Goal: Task Accomplishment & Management: Manage account settings

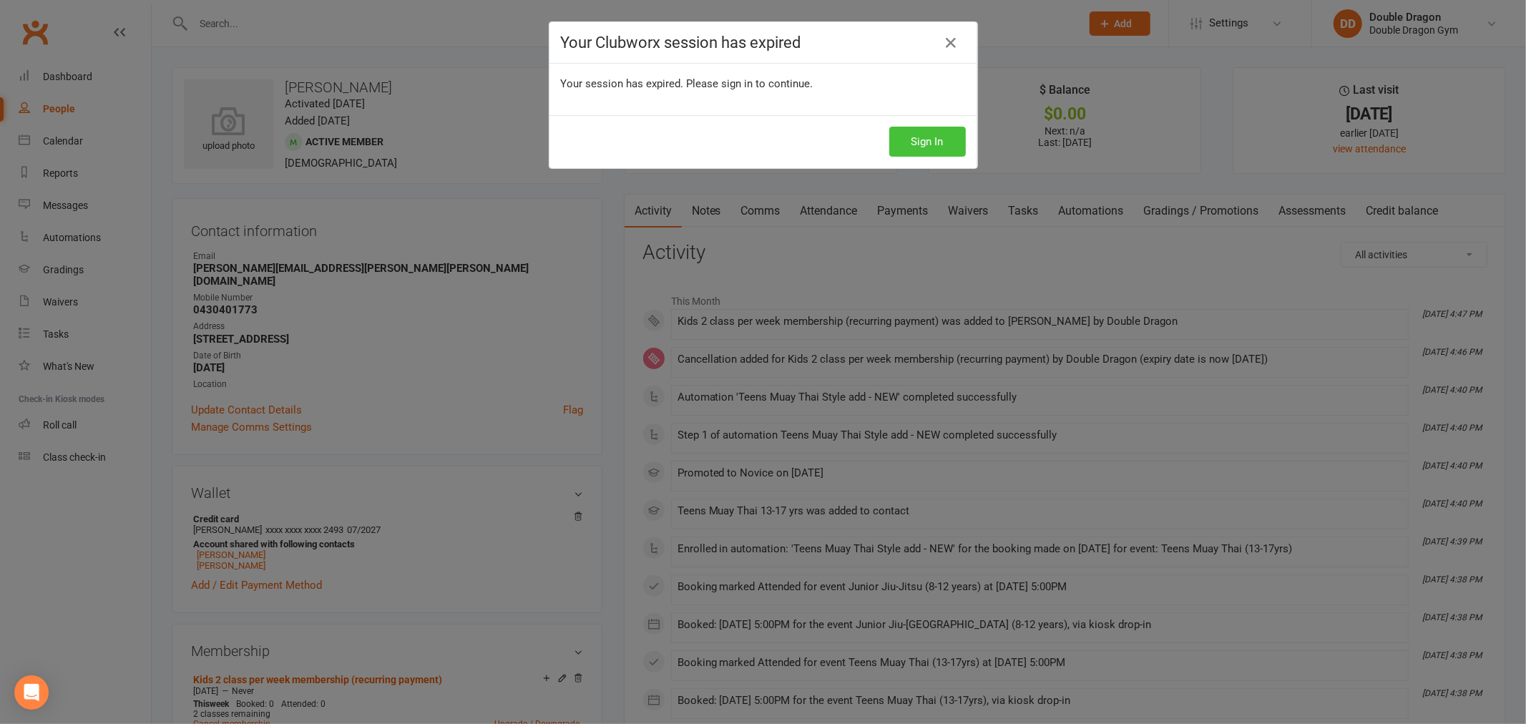
click at [909, 140] on button "Sign In" at bounding box center [927, 142] width 77 height 30
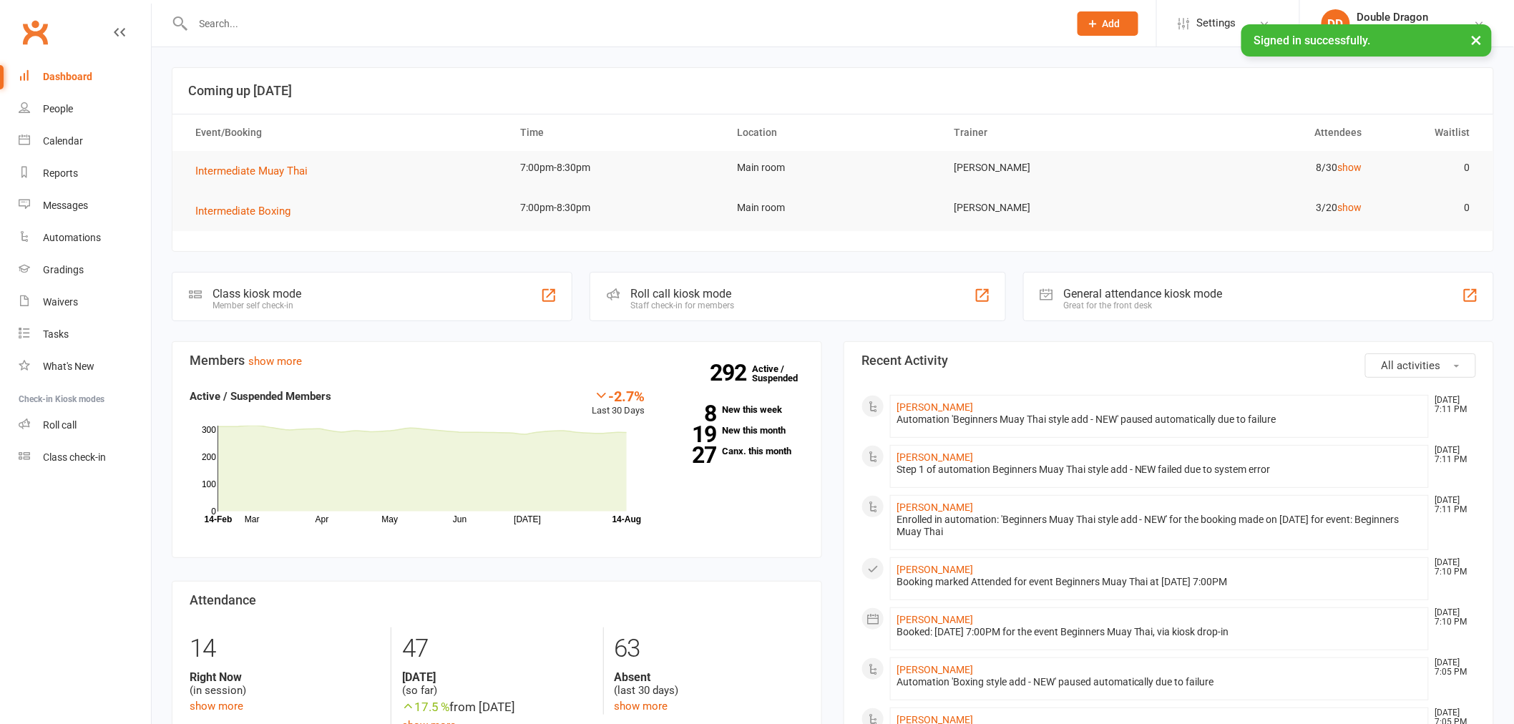
click at [348, 20] on input "text" at bounding box center [624, 24] width 870 height 20
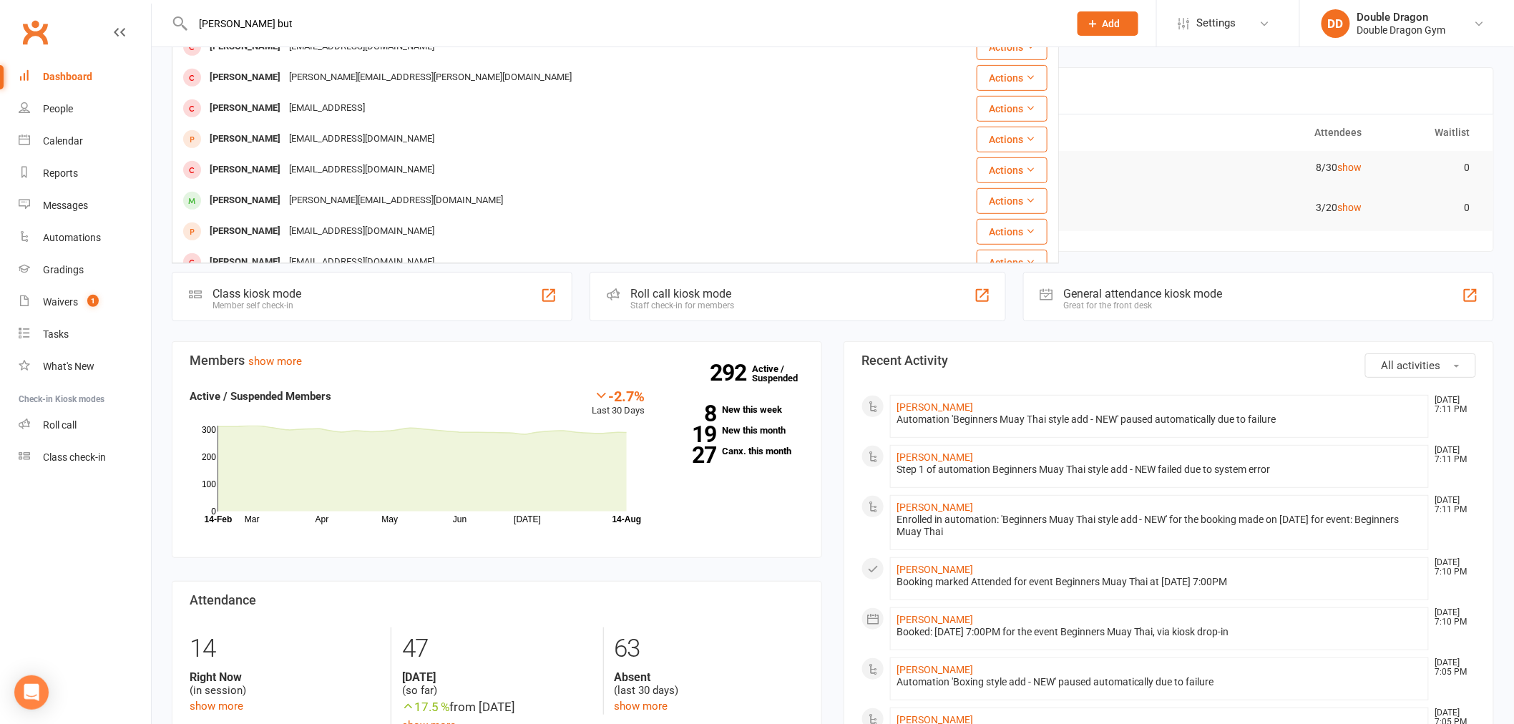
scroll to position [397, 0]
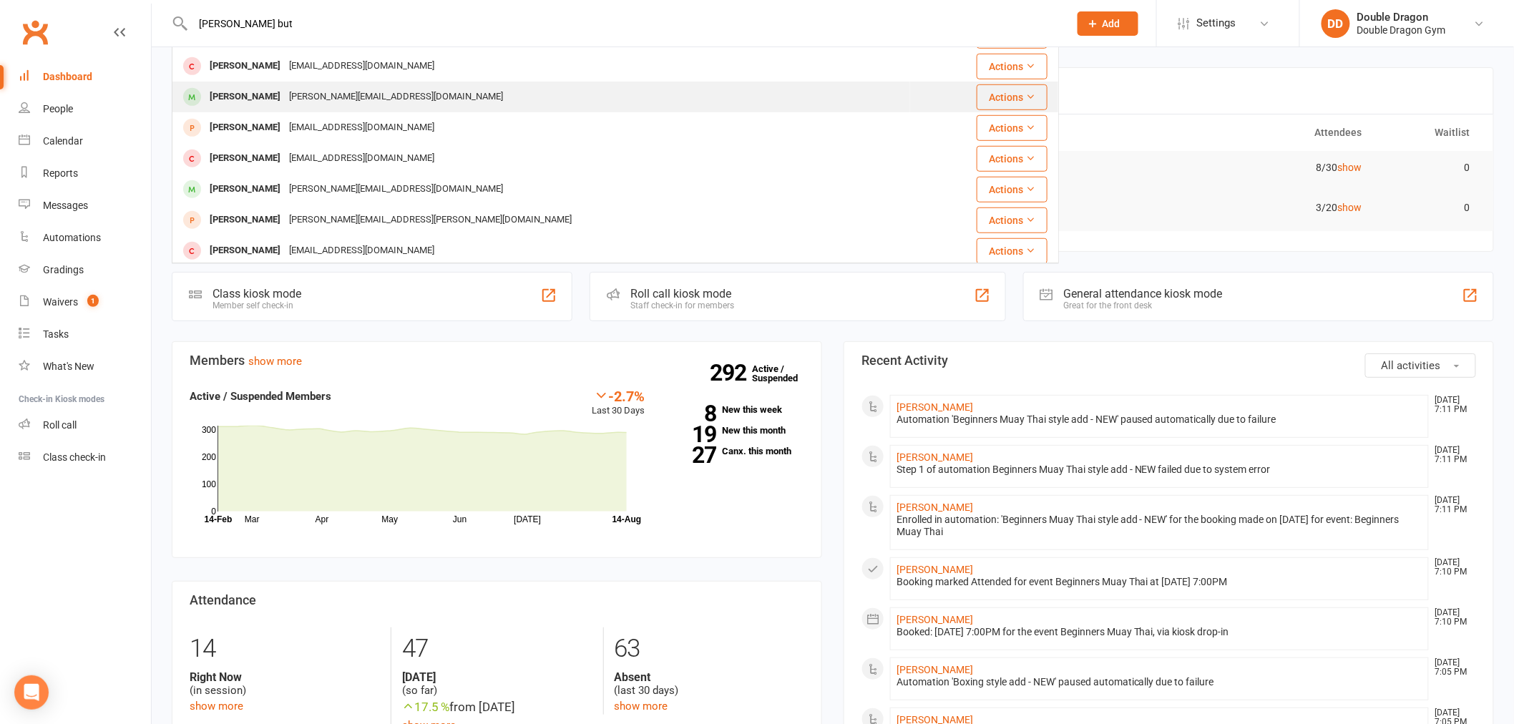
type input "jay but"
click at [318, 105] on div "Jay.putra@sydstu.catholic.edu.au" at bounding box center [396, 97] width 222 height 21
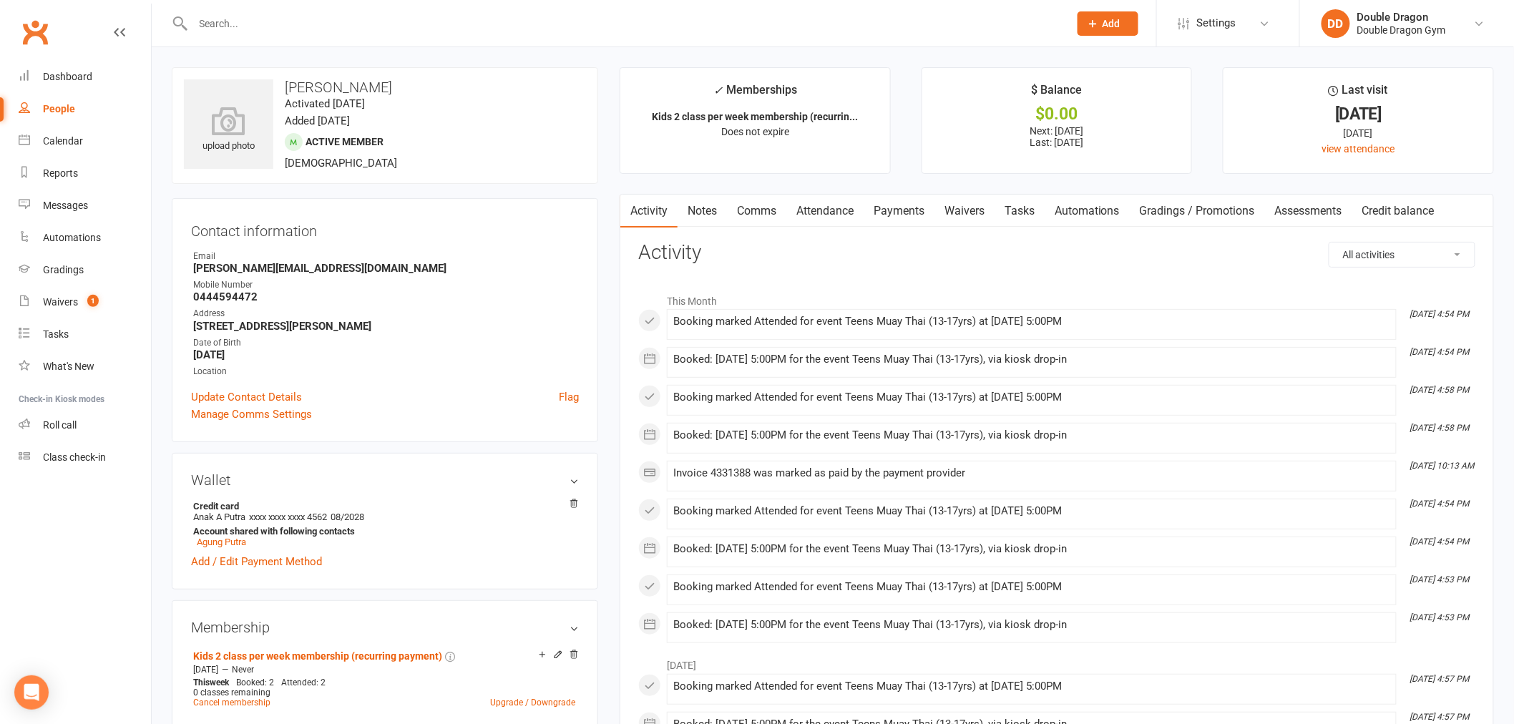
click at [961, 212] on link "Waivers" at bounding box center [964, 211] width 60 height 33
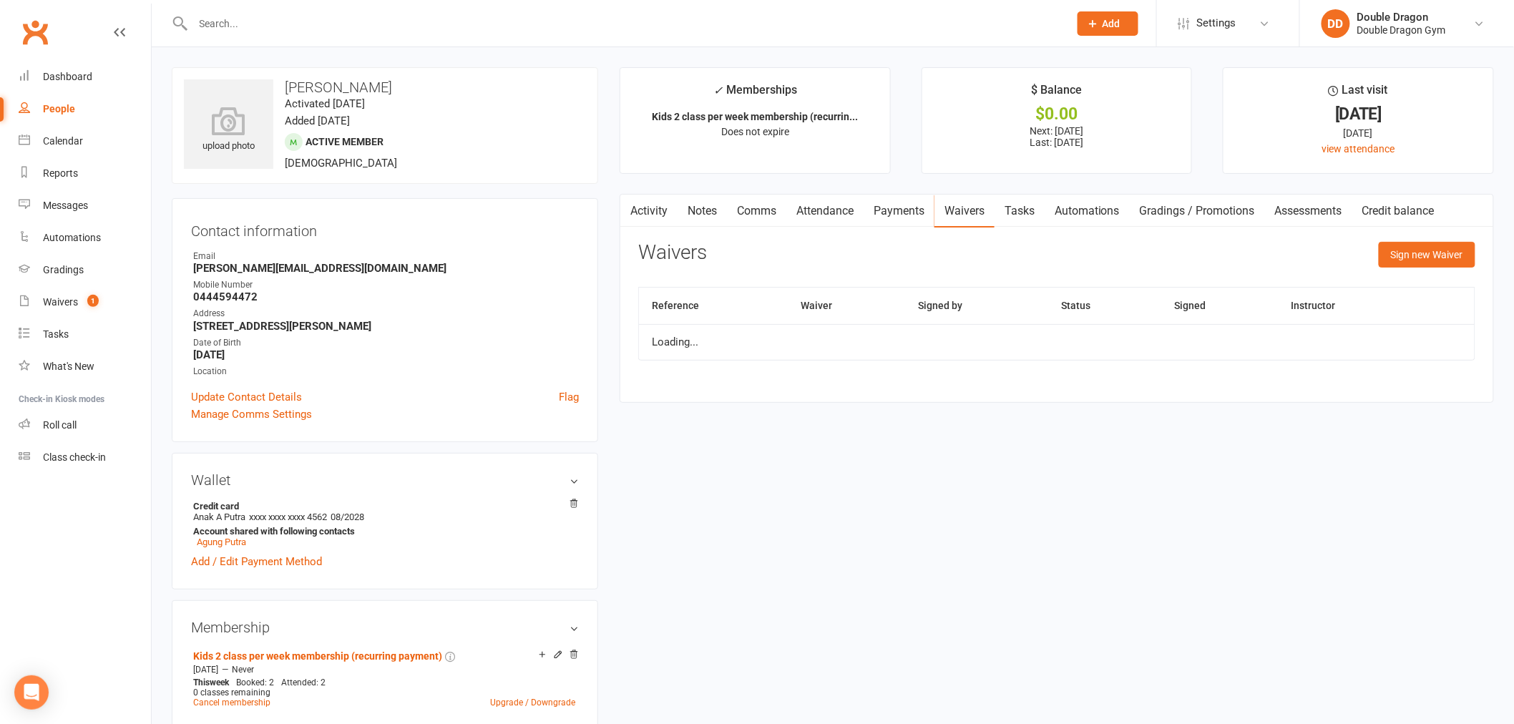
click at [896, 210] on link "Payments" at bounding box center [898, 211] width 71 height 33
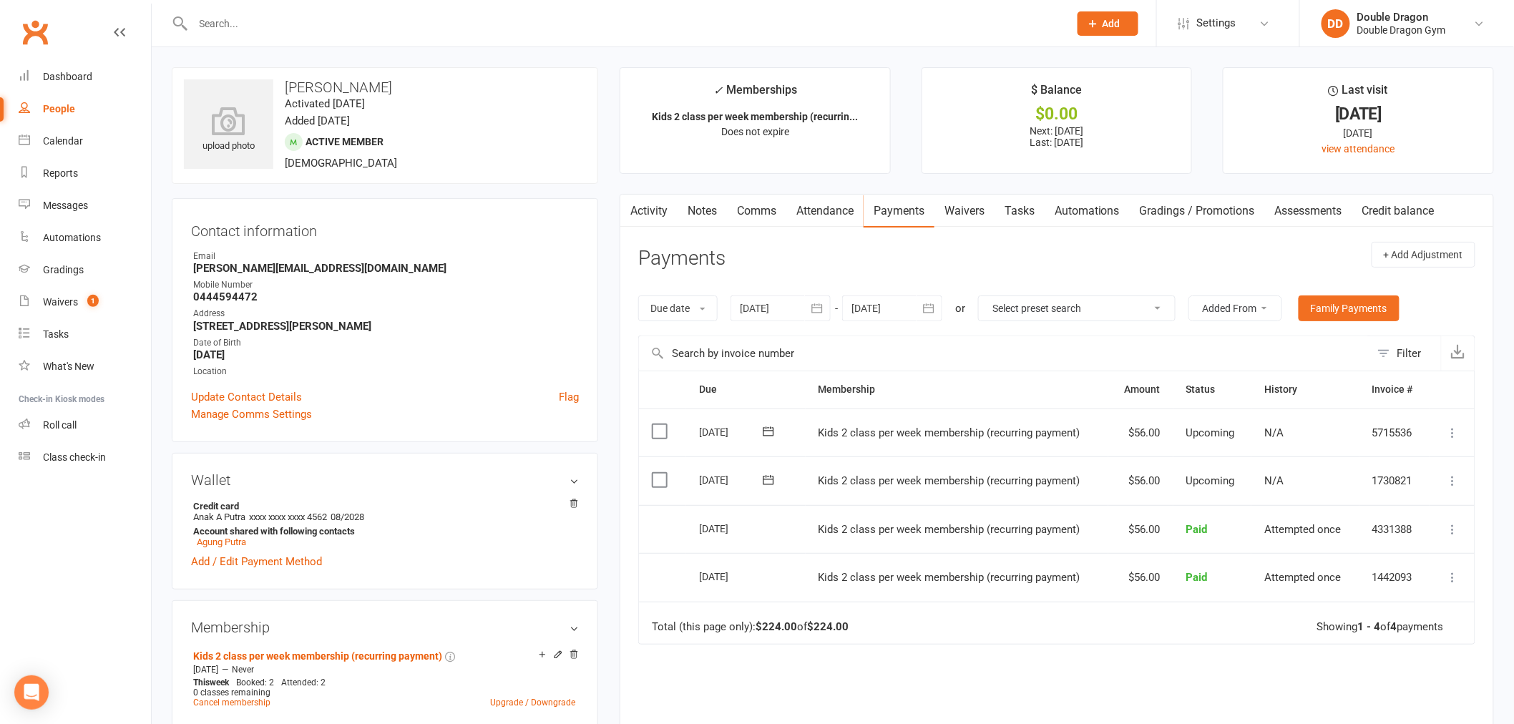
click at [442, 26] on input "text" at bounding box center [624, 24] width 870 height 20
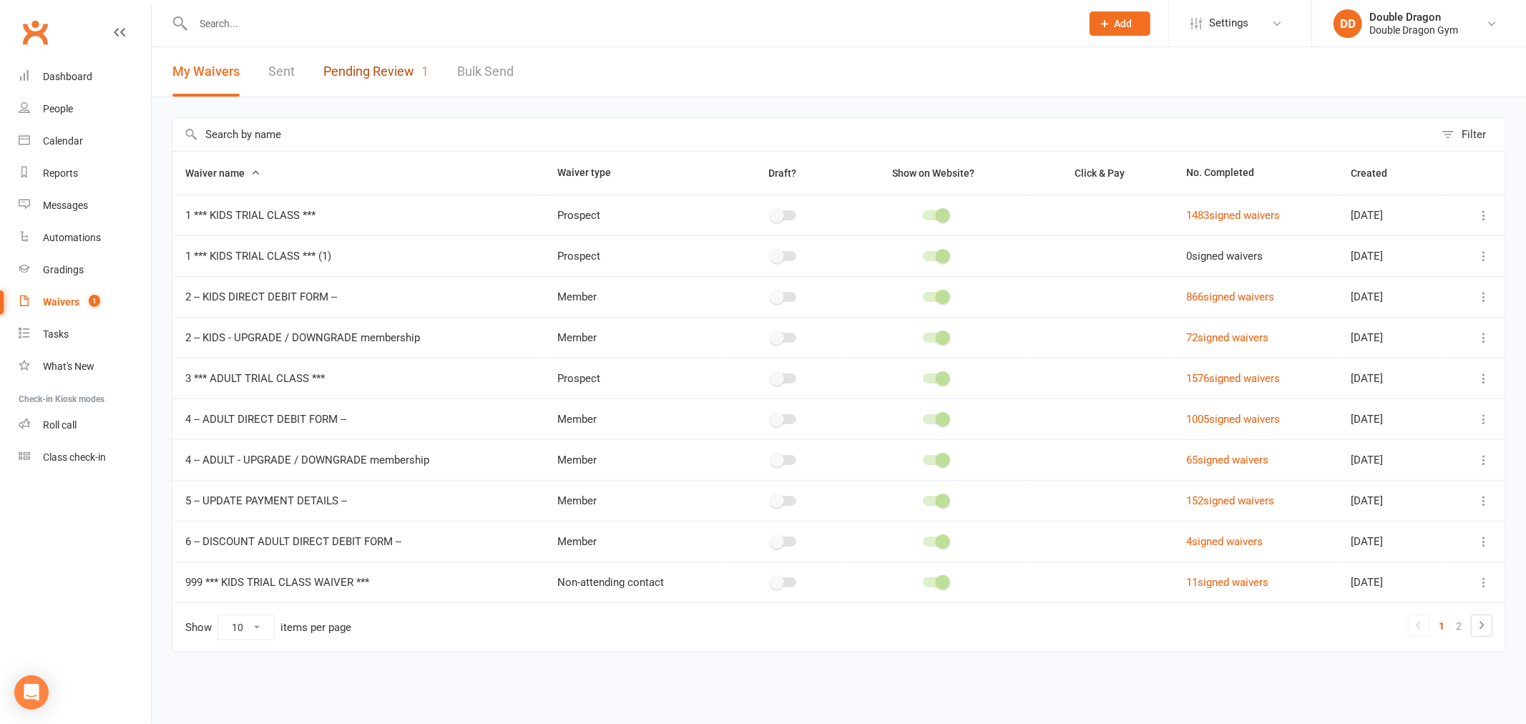
click at [417, 74] on link "Pending Review 1" at bounding box center [375, 71] width 105 height 49
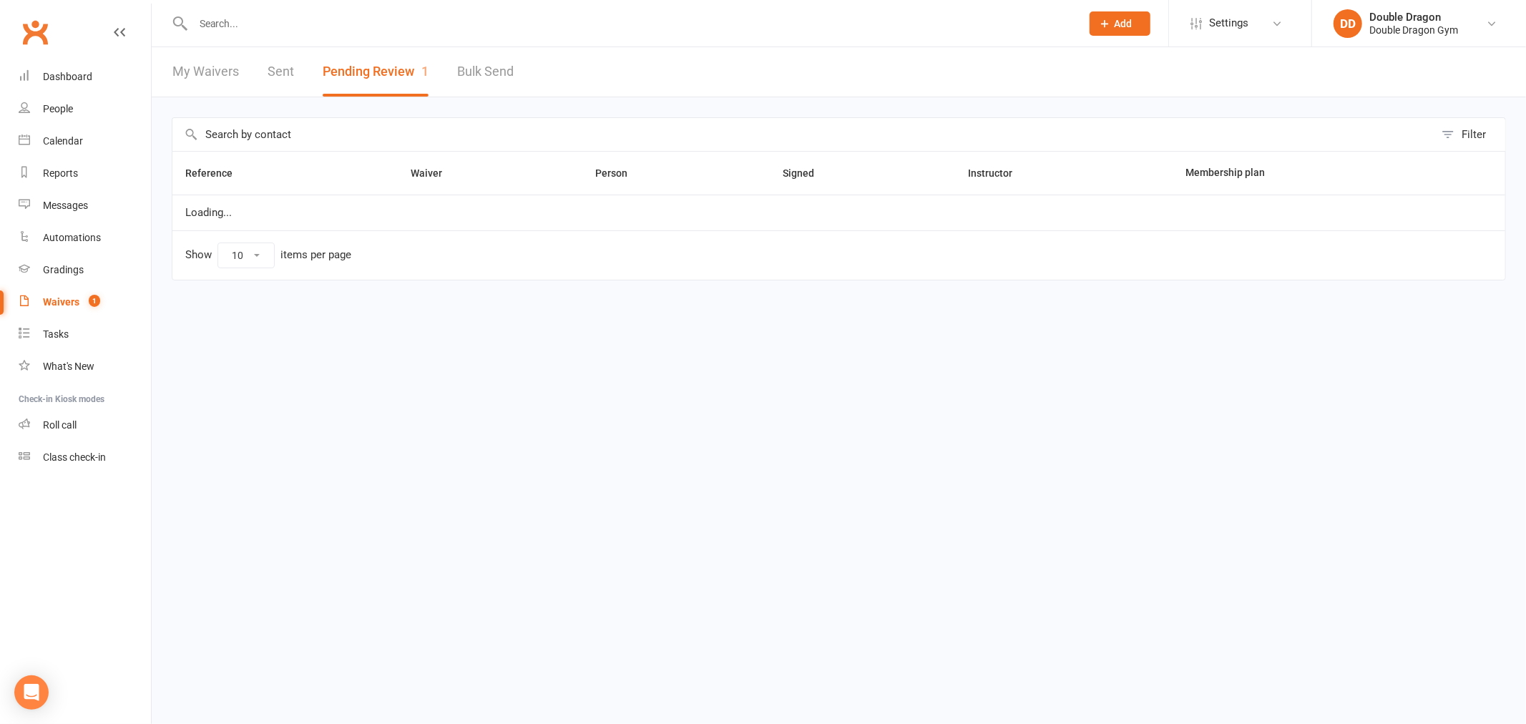
select select "100"
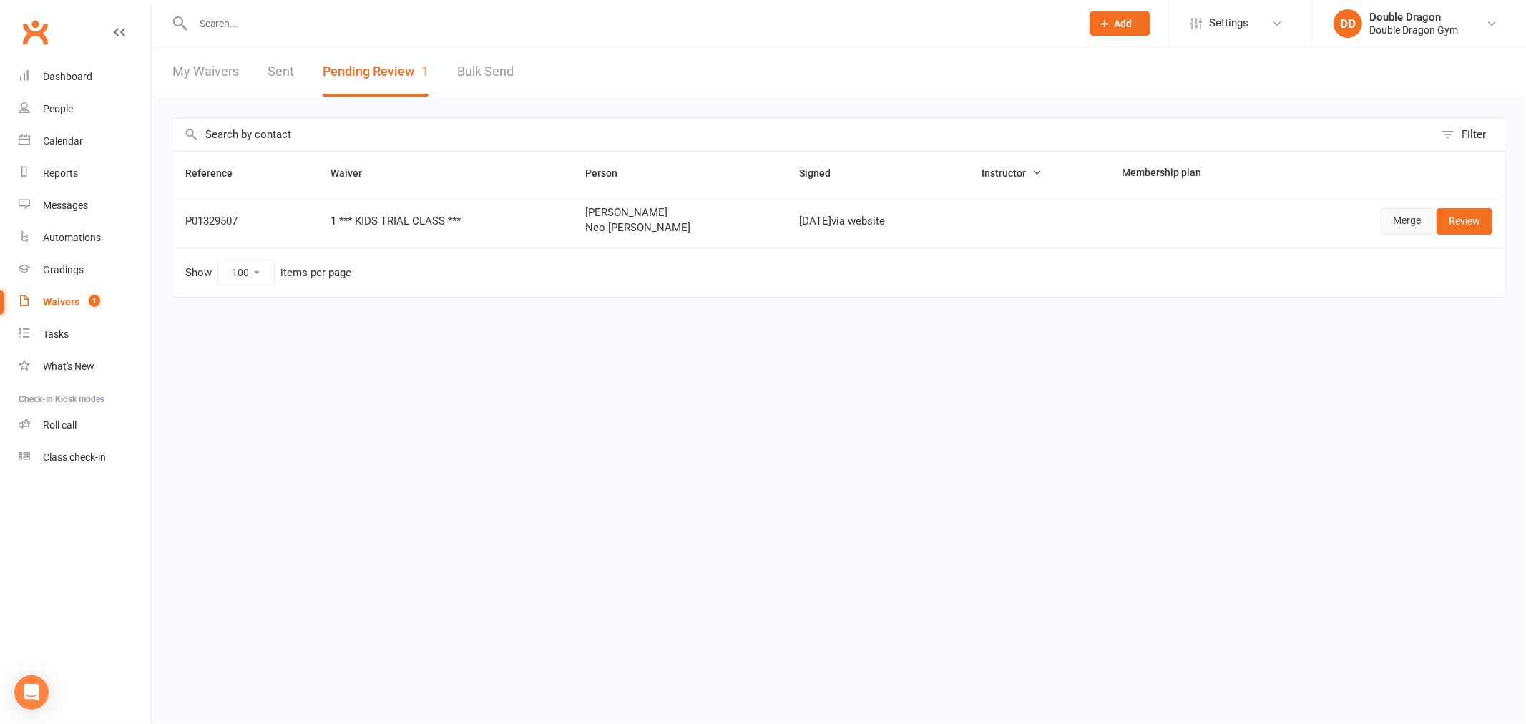
click at [1414, 217] on link "Merge" at bounding box center [1407, 221] width 52 height 26
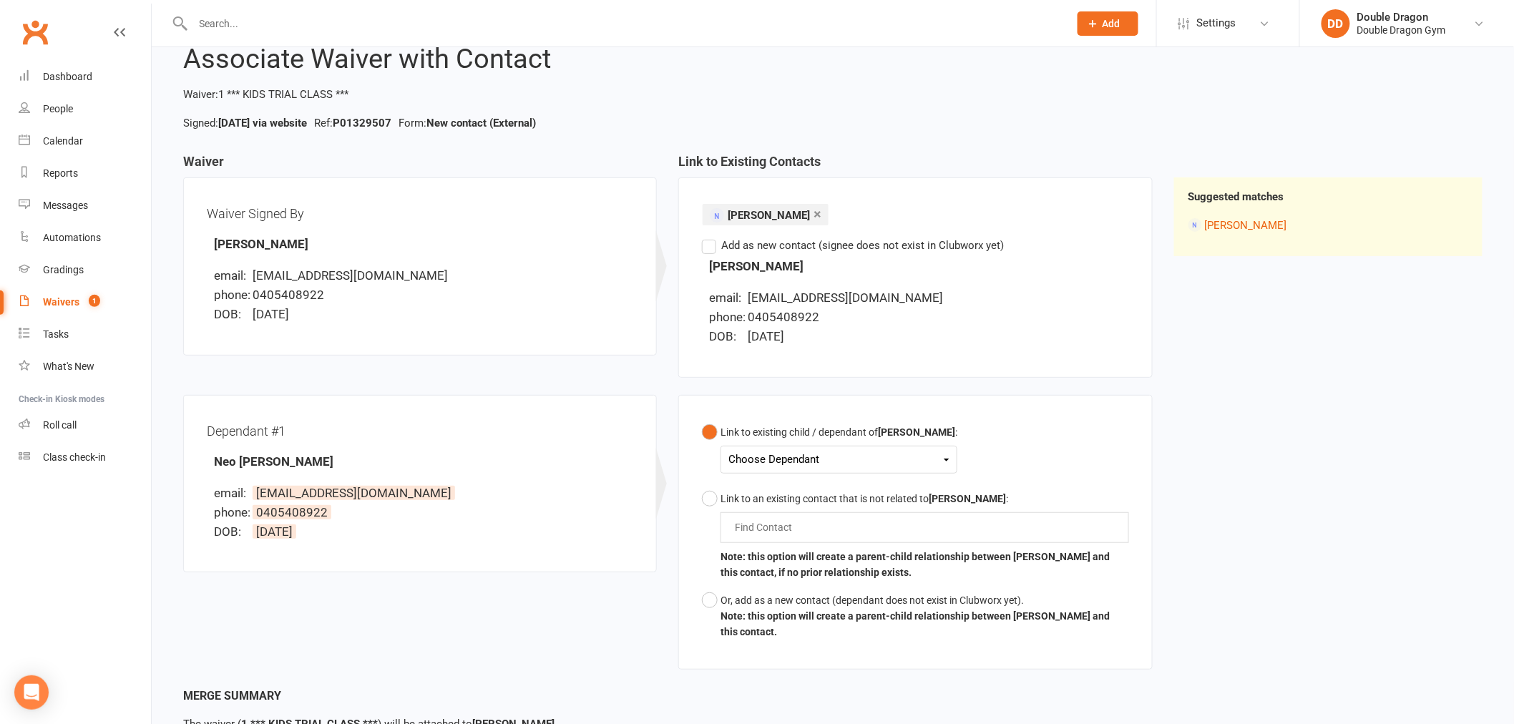
scroll to position [156, 0]
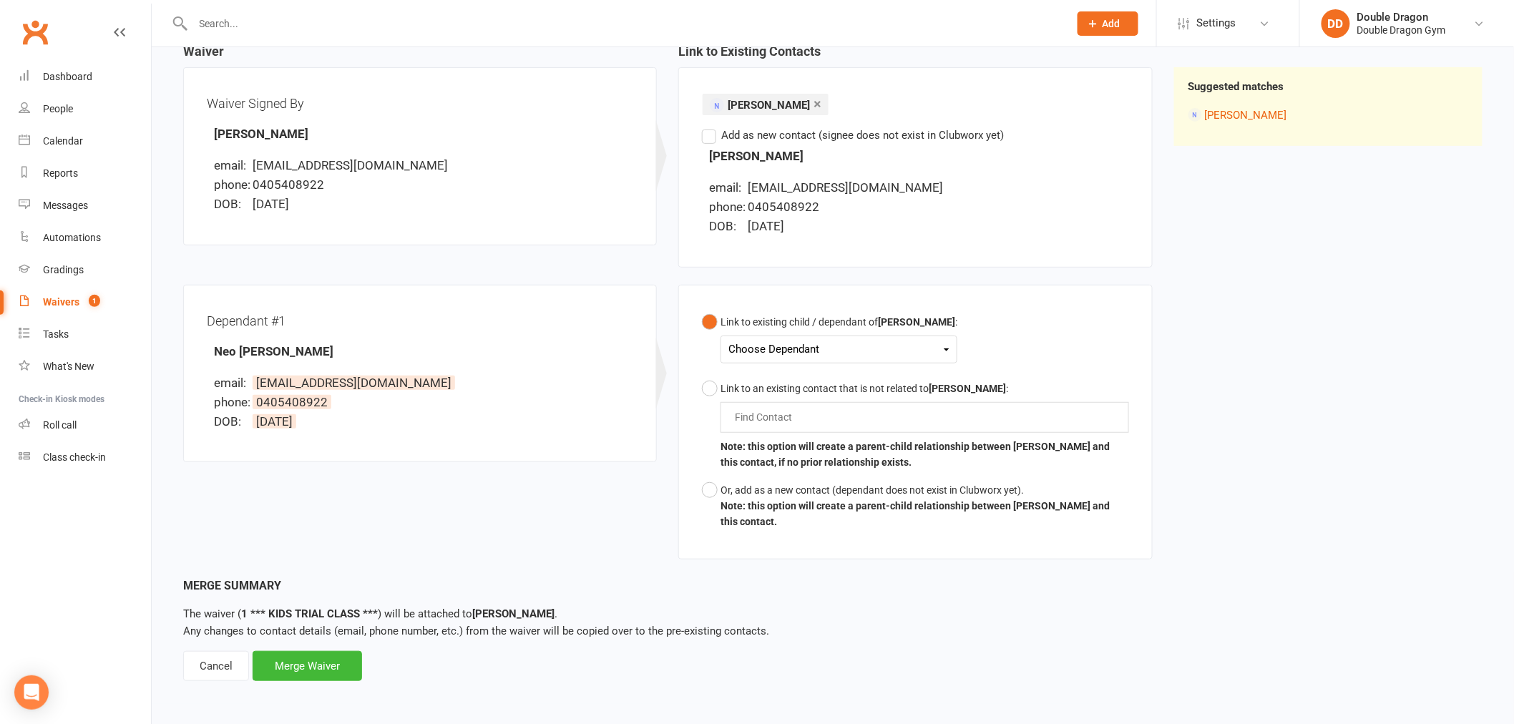
click at [801, 358] on div "Choose Dependant" at bounding box center [838, 349] width 221 height 19
click at [803, 355] on div "Choose Dependant" at bounding box center [838, 349] width 221 height 19
click at [710, 484] on button "Or, add as a new contact (dependant does not exist in Clubworx yet). Note: this…" at bounding box center [915, 505] width 426 height 59
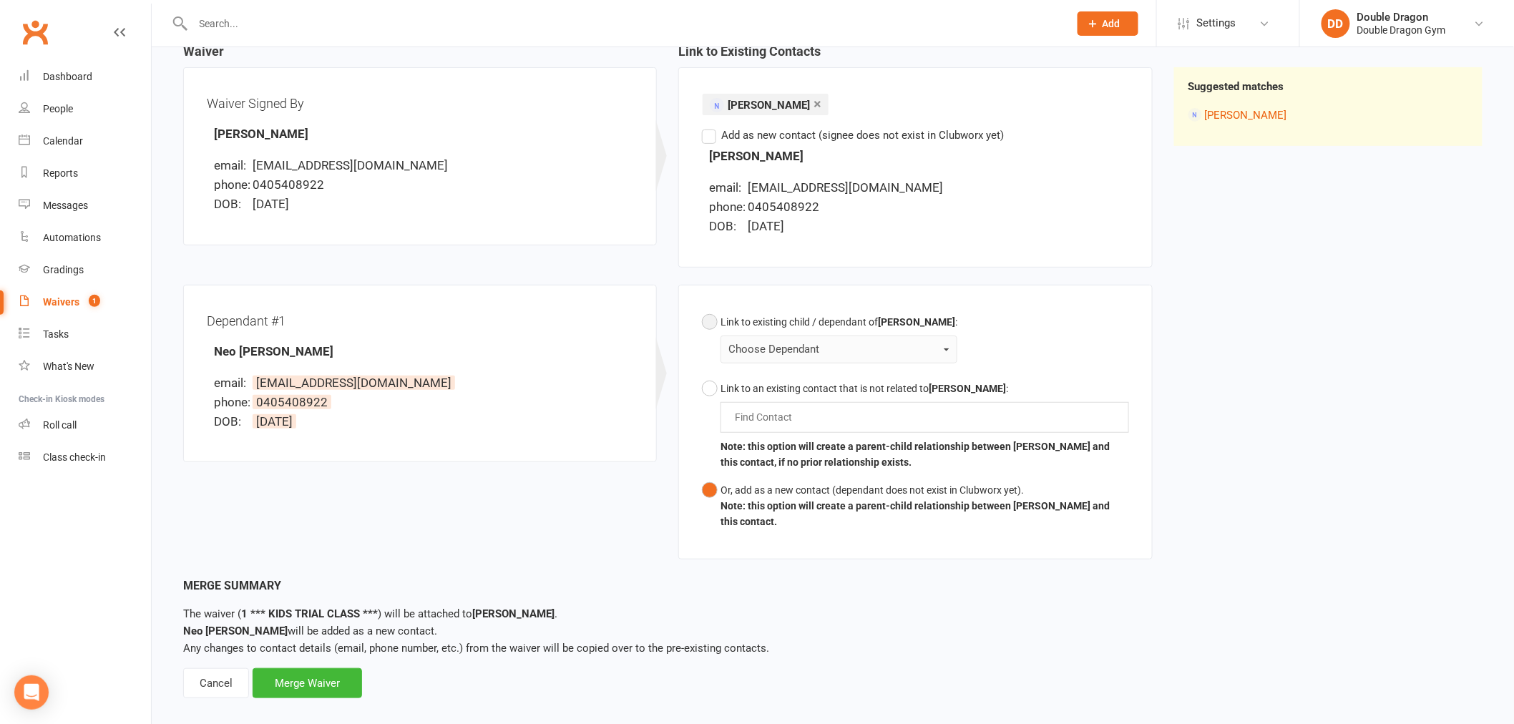
click at [807, 331] on button "Link to existing child / dependant of Hoang Phan : Choose Dependant" at bounding box center [829, 341] width 255 height 67
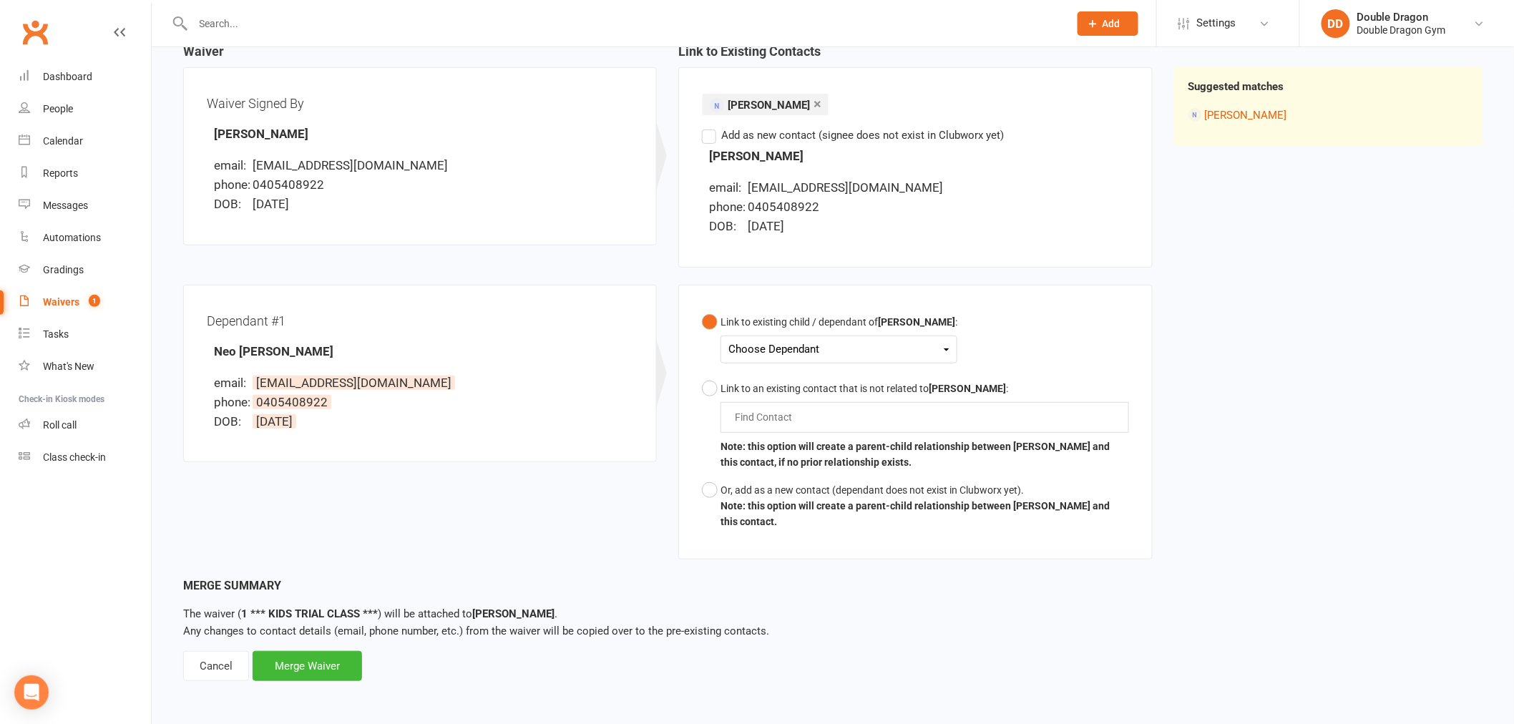
click at [807, 346] on div "Choose Dependant" at bounding box center [838, 349] width 221 height 19
click at [785, 353] on div "Choose Dependant" at bounding box center [838, 349] width 221 height 19
click at [827, 340] on div "Choose Dependant" at bounding box center [838, 349] width 221 height 19
click at [851, 345] on div "Choose Dependant" at bounding box center [838, 349] width 221 height 19
click at [709, 485] on button "Or, add as a new contact (dependant does not exist in Clubworx yet). Note: this…" at bounding box center [915, 505] width 426 height 59
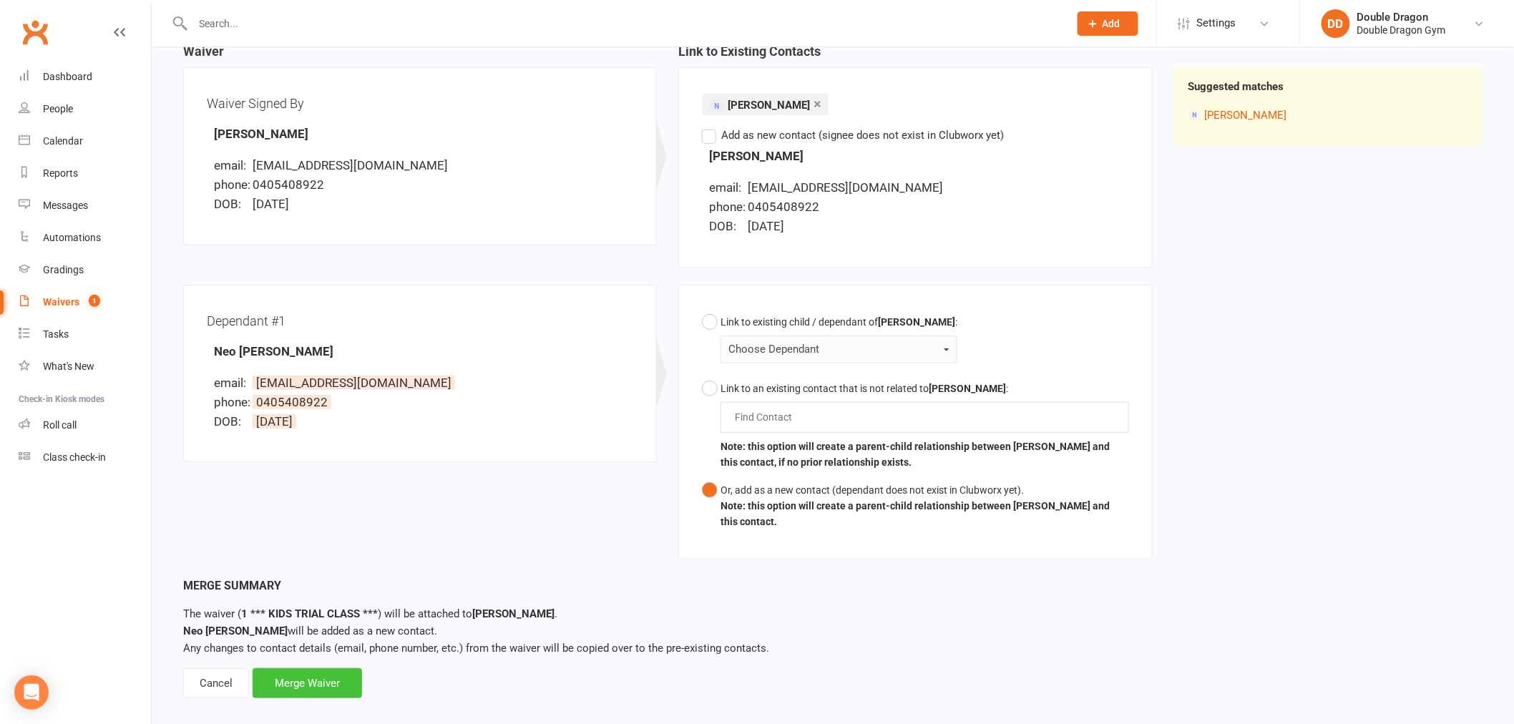
click at [288, 674] on div "Merge Waiver" at bounding box center [307, 683] width 109 height 30
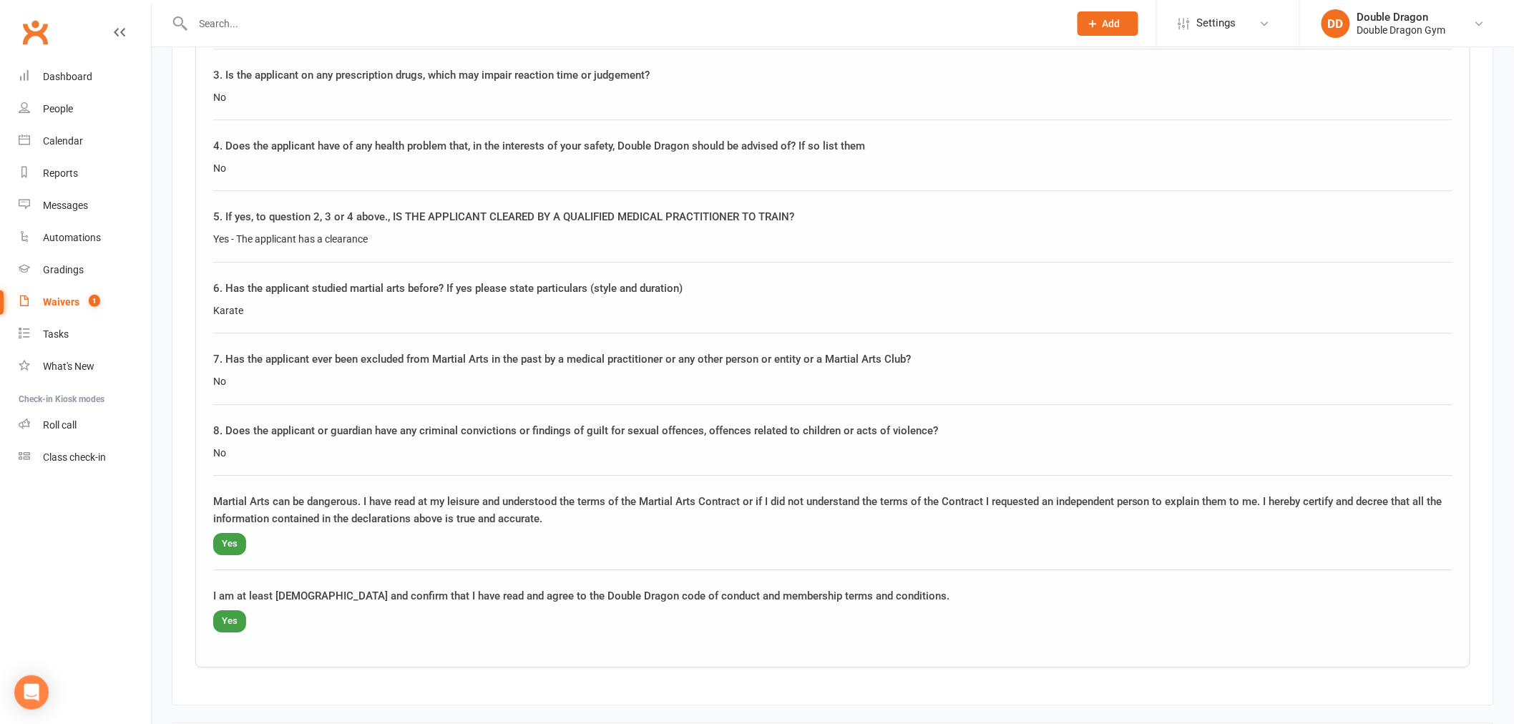
scroll to position [1985, 0]
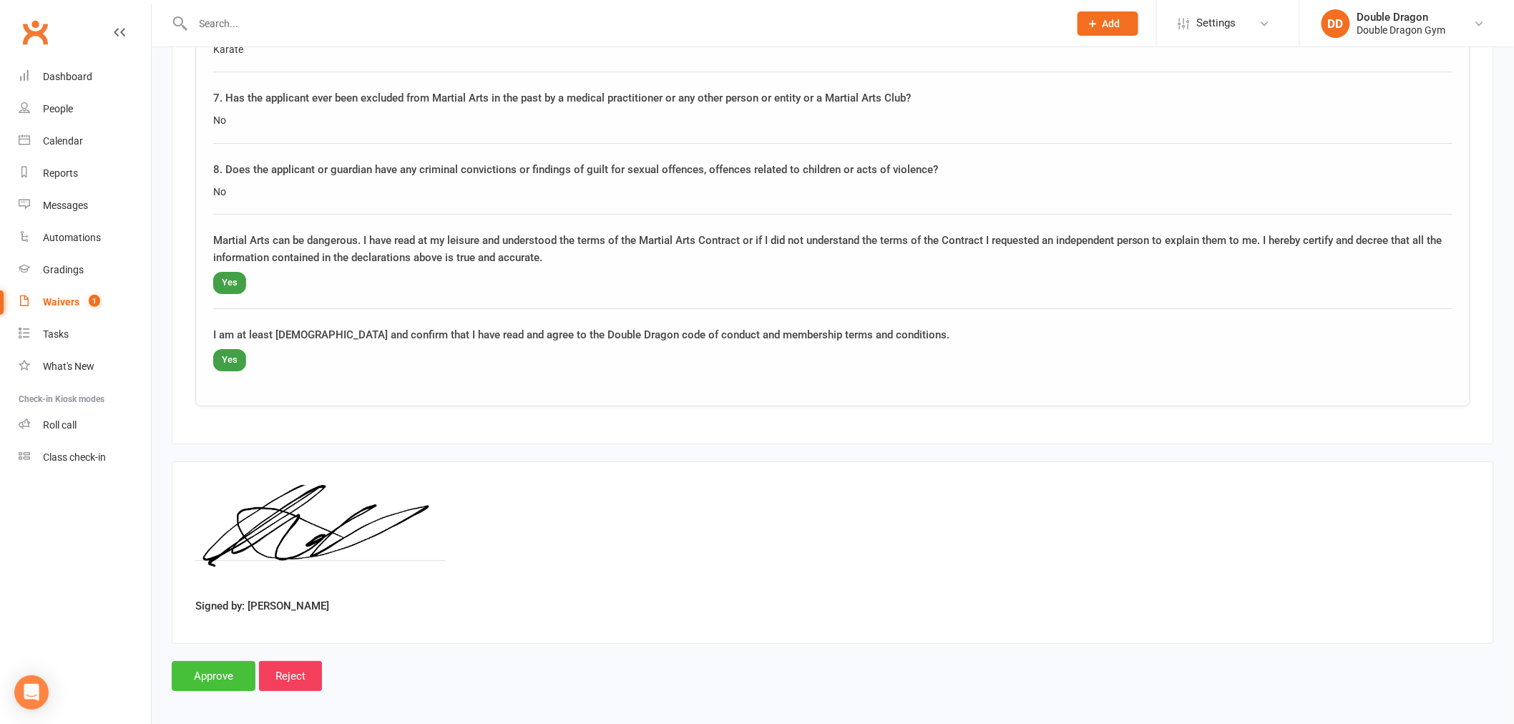
click at [196, 670] on input "Approve" at bounding box center [214, 676] width 84 height 30
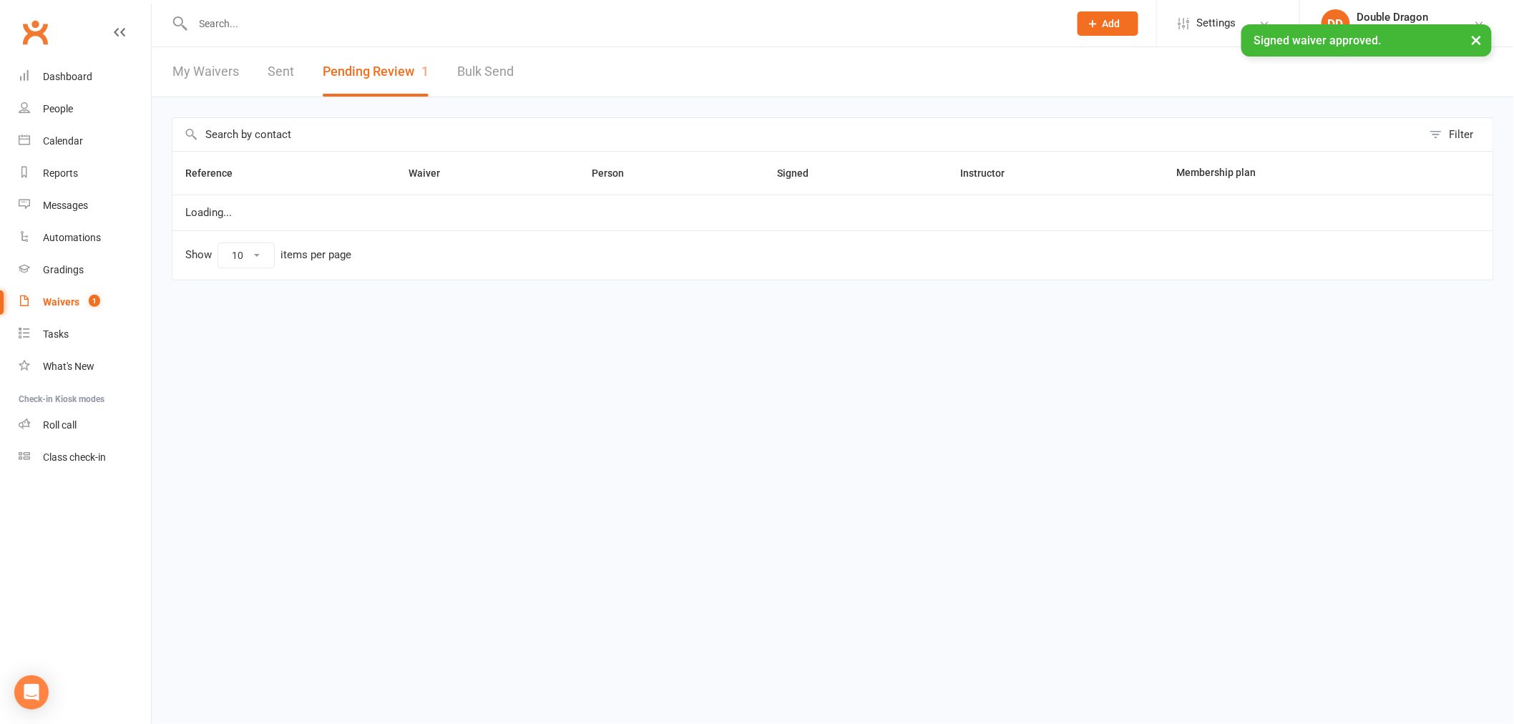
select select "100"
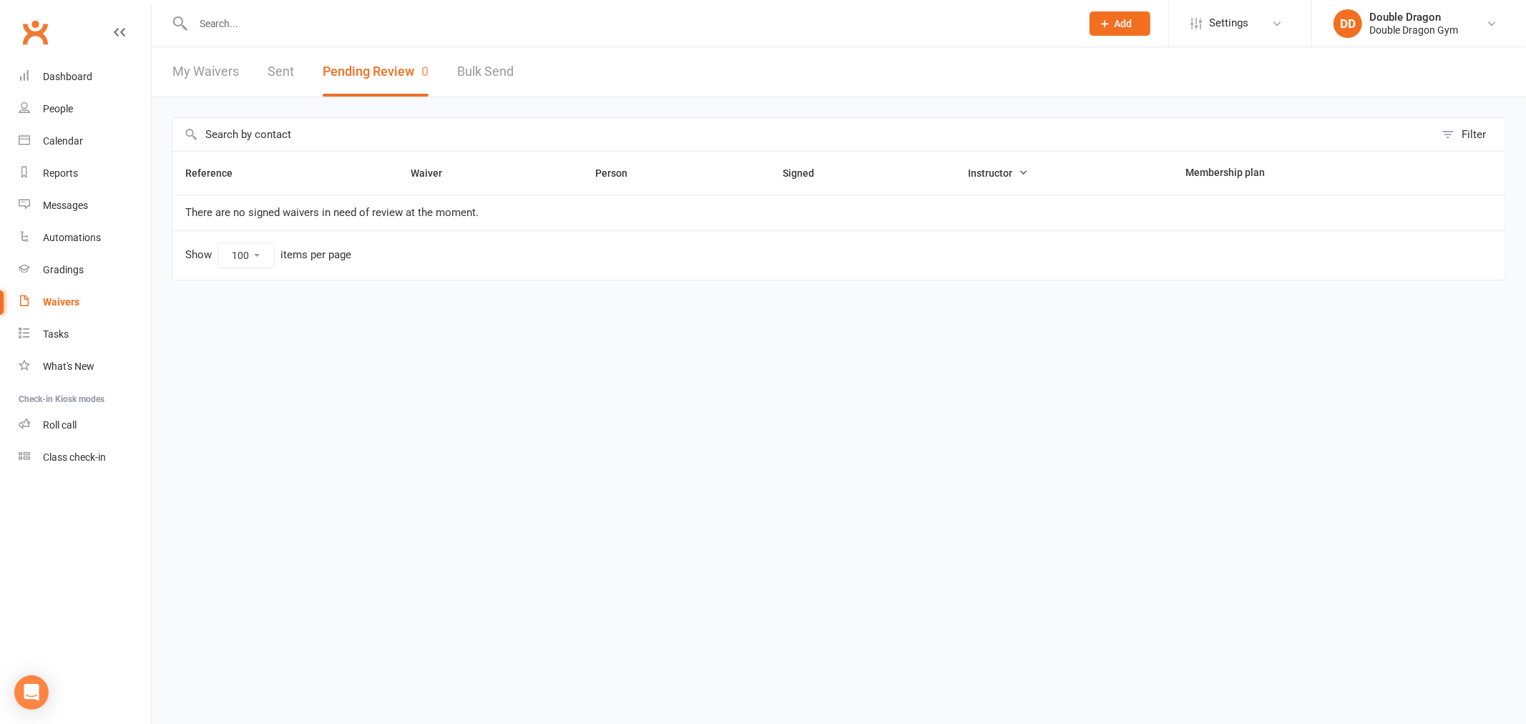
click at [280, 29] on input "text" at bounding box center [630, 24] width 882 height 20
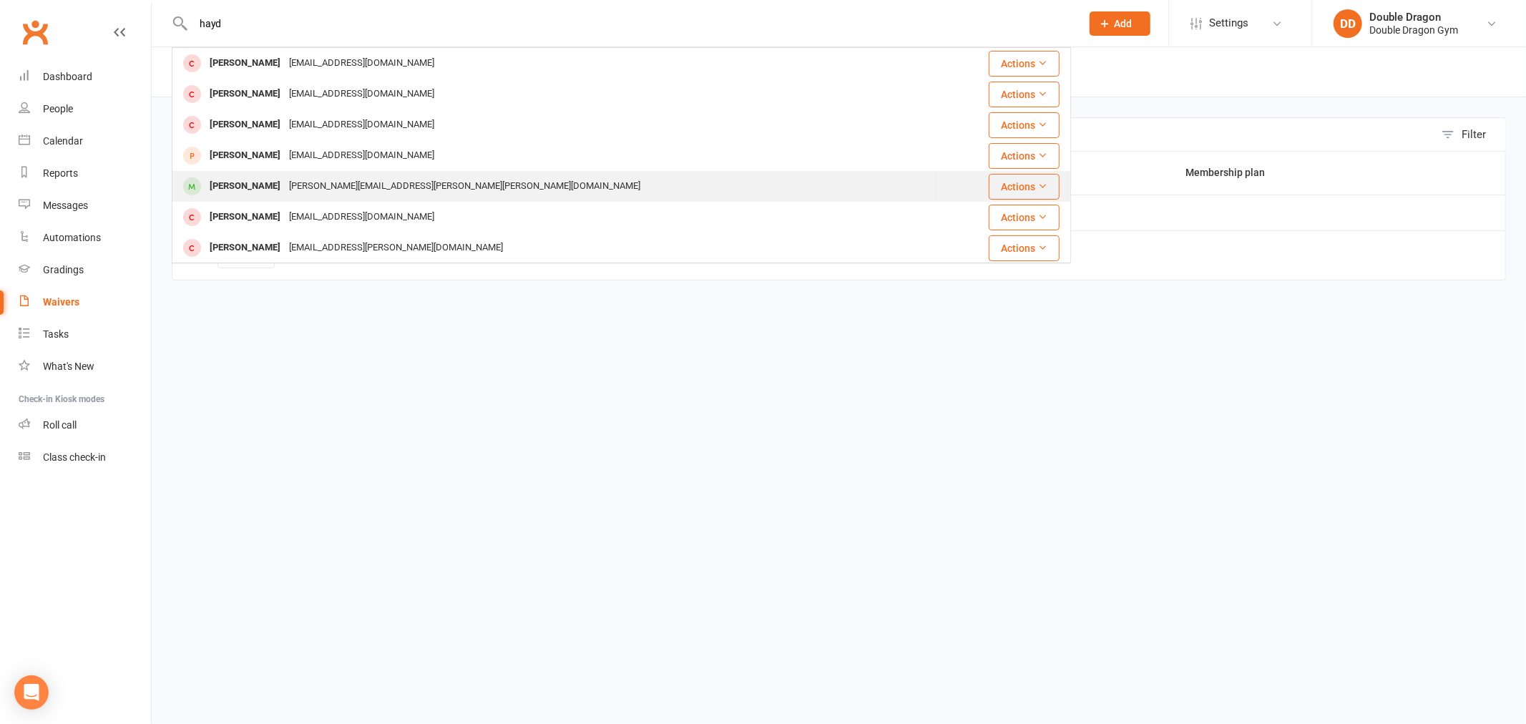
type input "hayd"
click at [219, 181] on div "[PERSON_NAME]" at bounding box center [244, 186] width 79 height 21
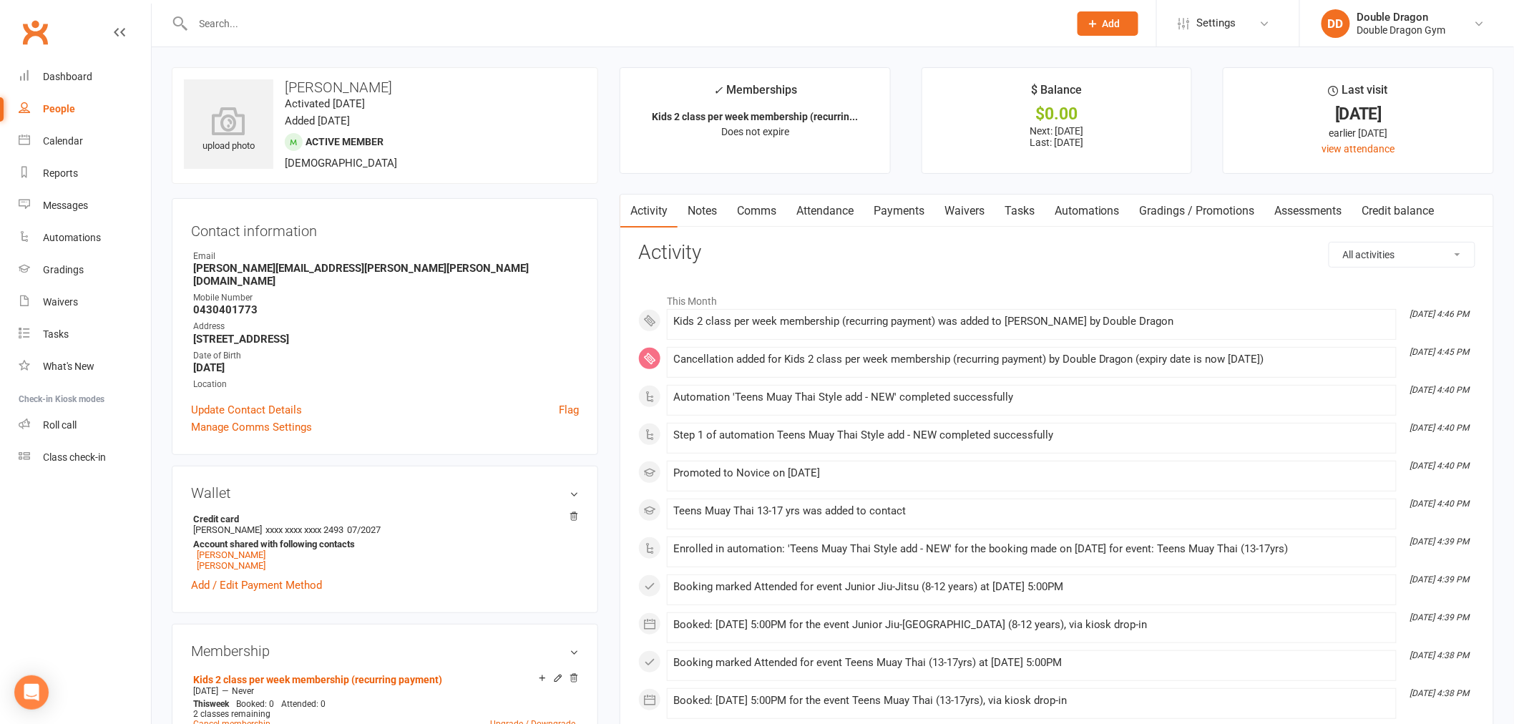
click at [231, 22] on input "text" at bounding box center [624, 24] width 870 height 20
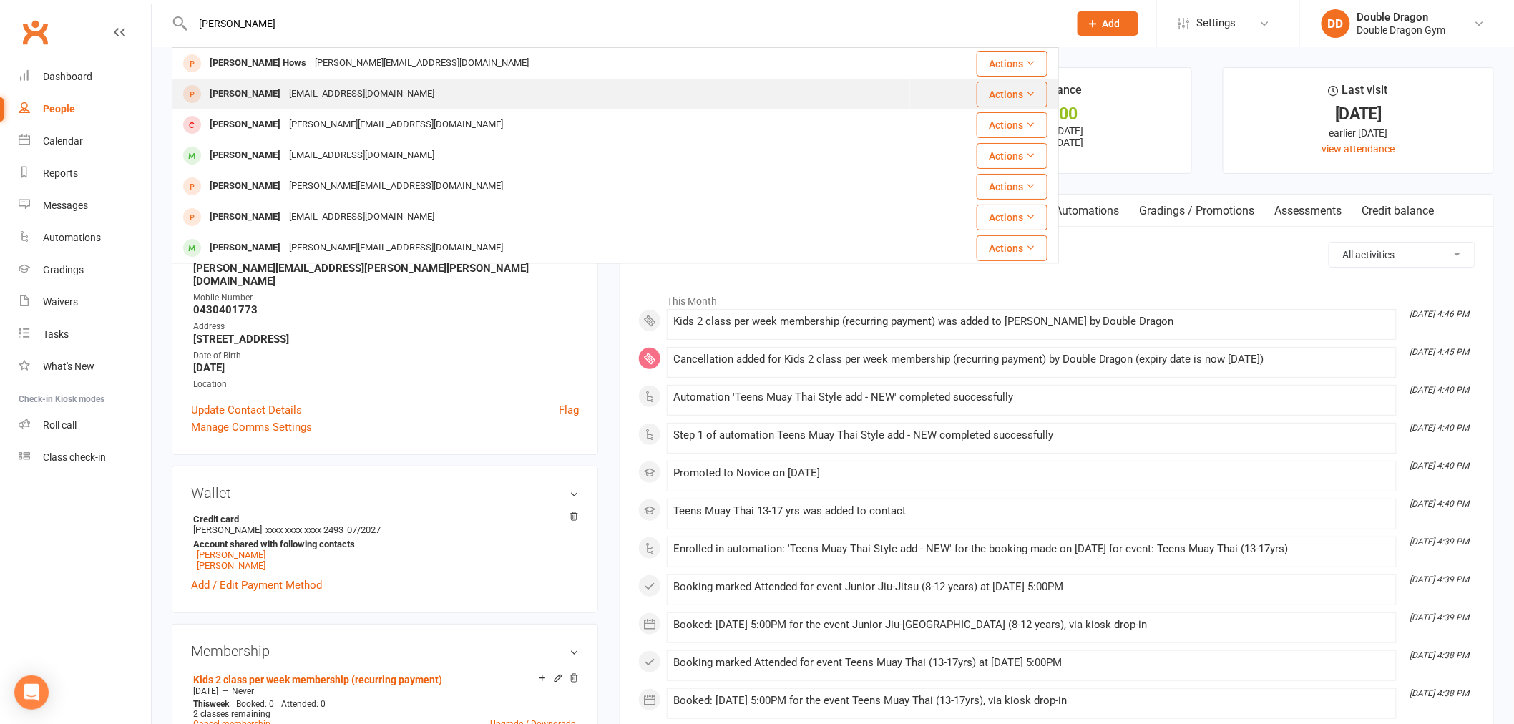
scroll to position [79, 0]
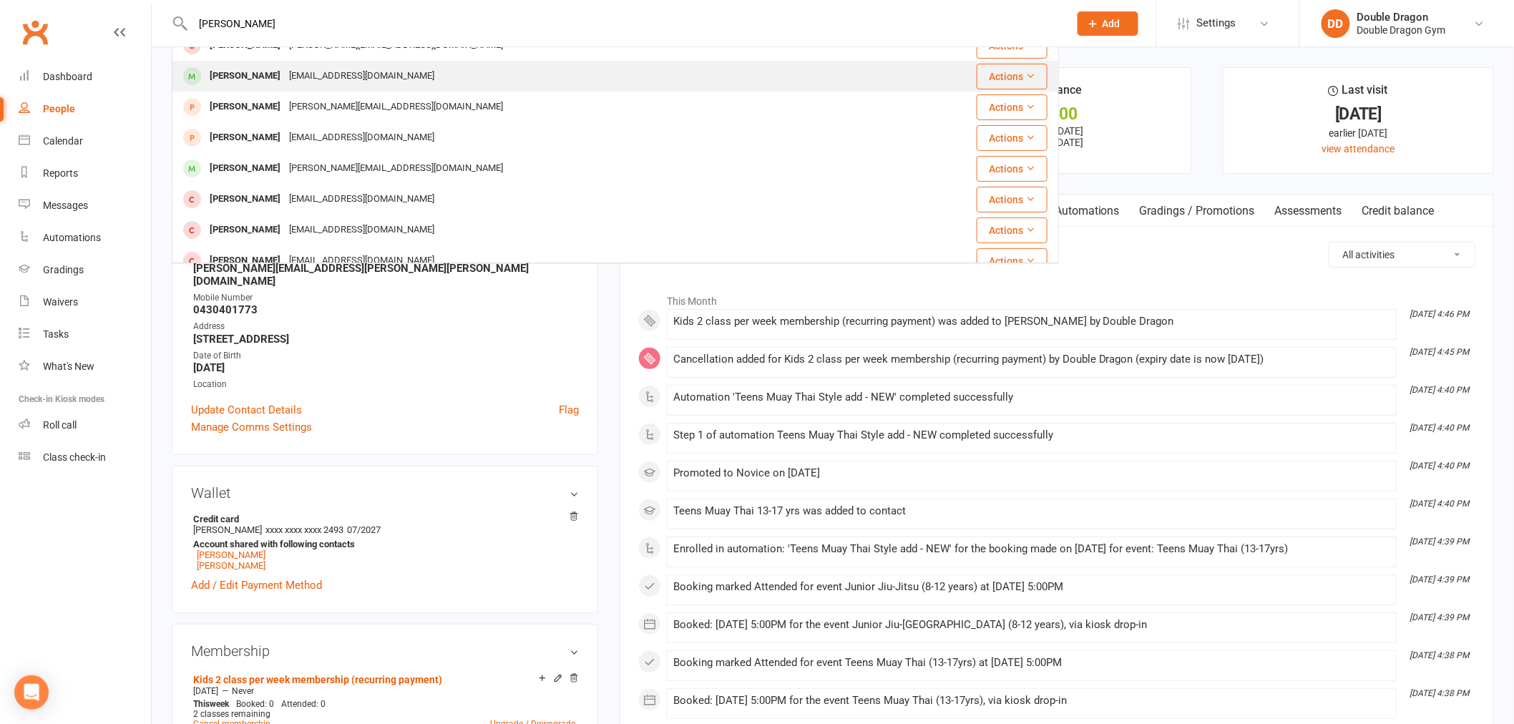
type input "mitchell"
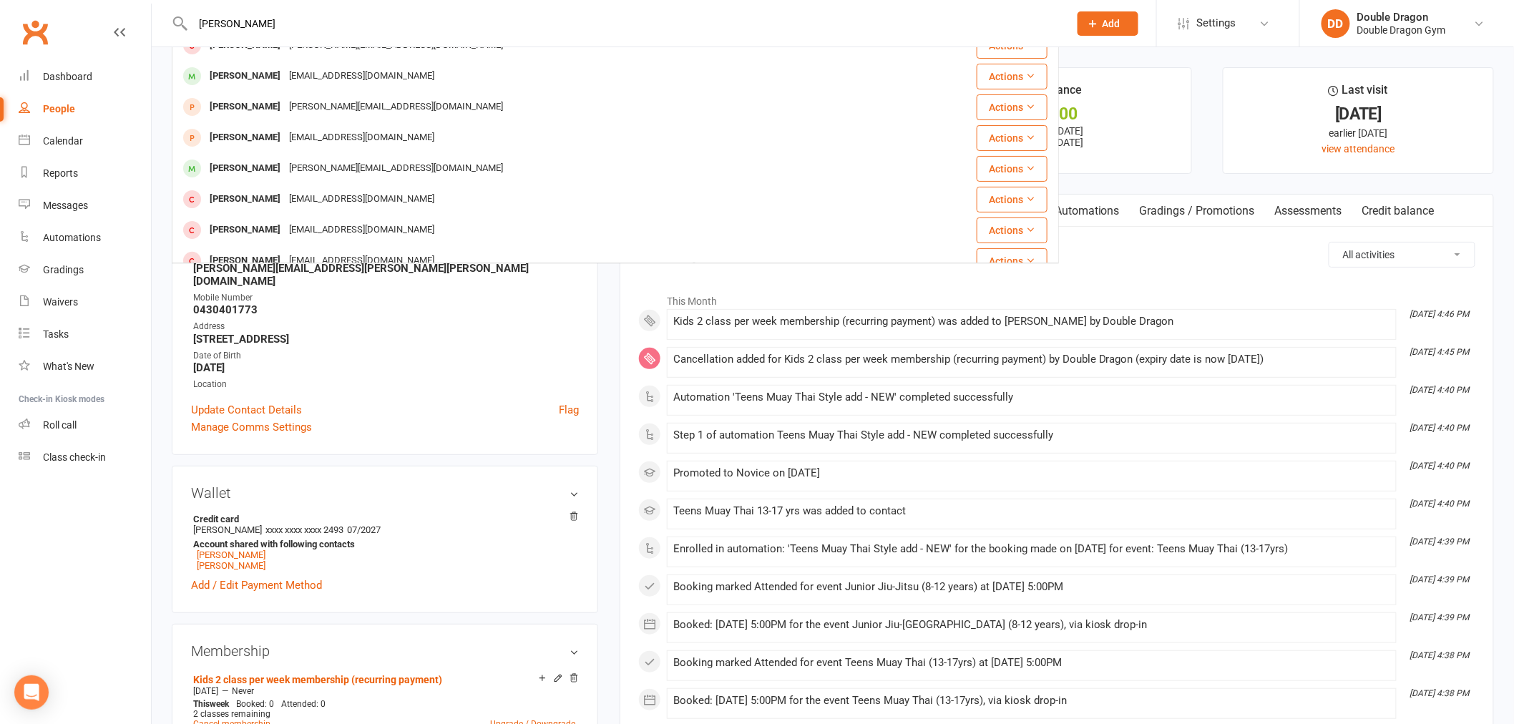
click at [202, 65] on div at bounding box center [192, 76] width 26 height 24
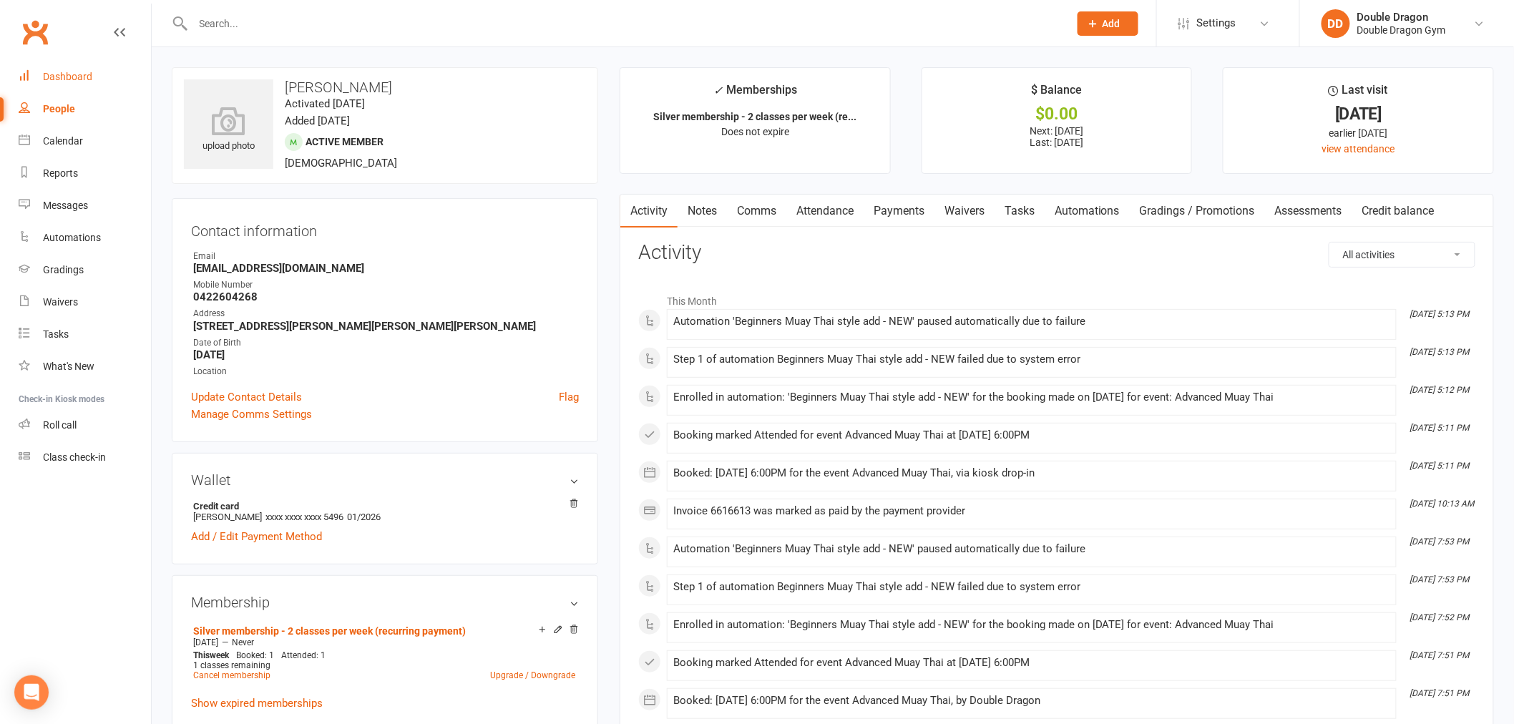
click at [89, 65] on link "Dashboard" at bounding box center [85, 77] width 132 height 32
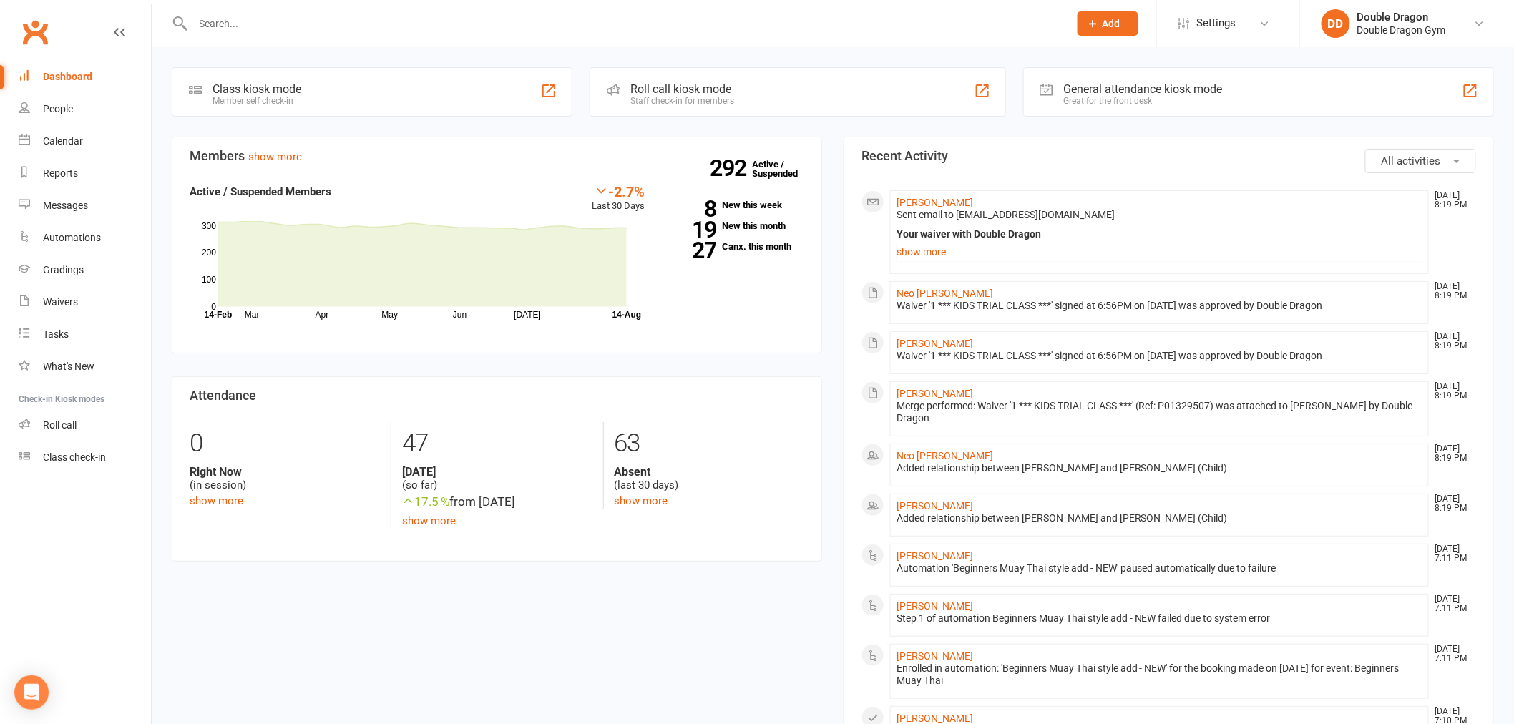
click at [267, 36] on div at bounding box center [615, 23] width 887 height 47
click at [266, 23] on input "text" at bounding box center [624, 24] width 870 height 20
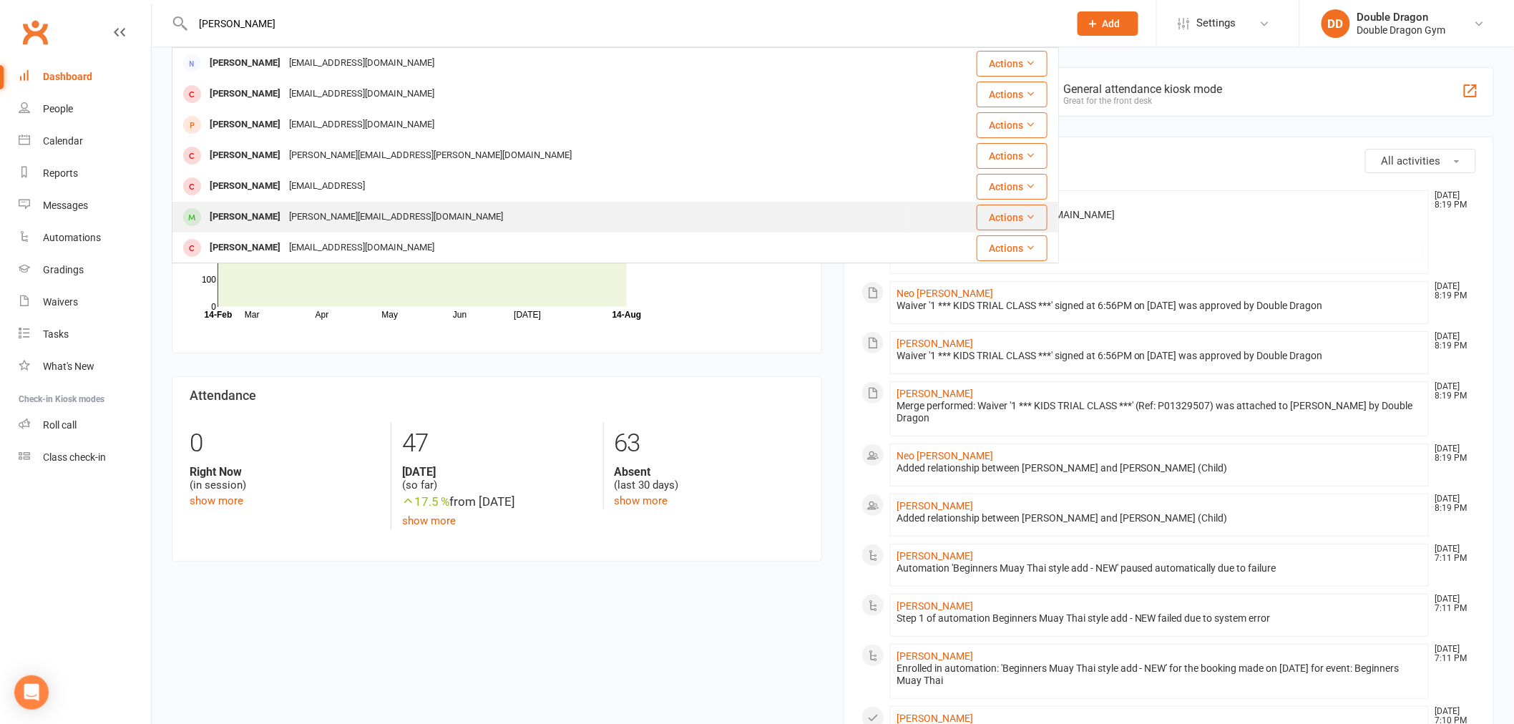
type input "jay"
click at [246, 212] on div "Jay Putra" at bounding box center [244, 217] width 79 height 21
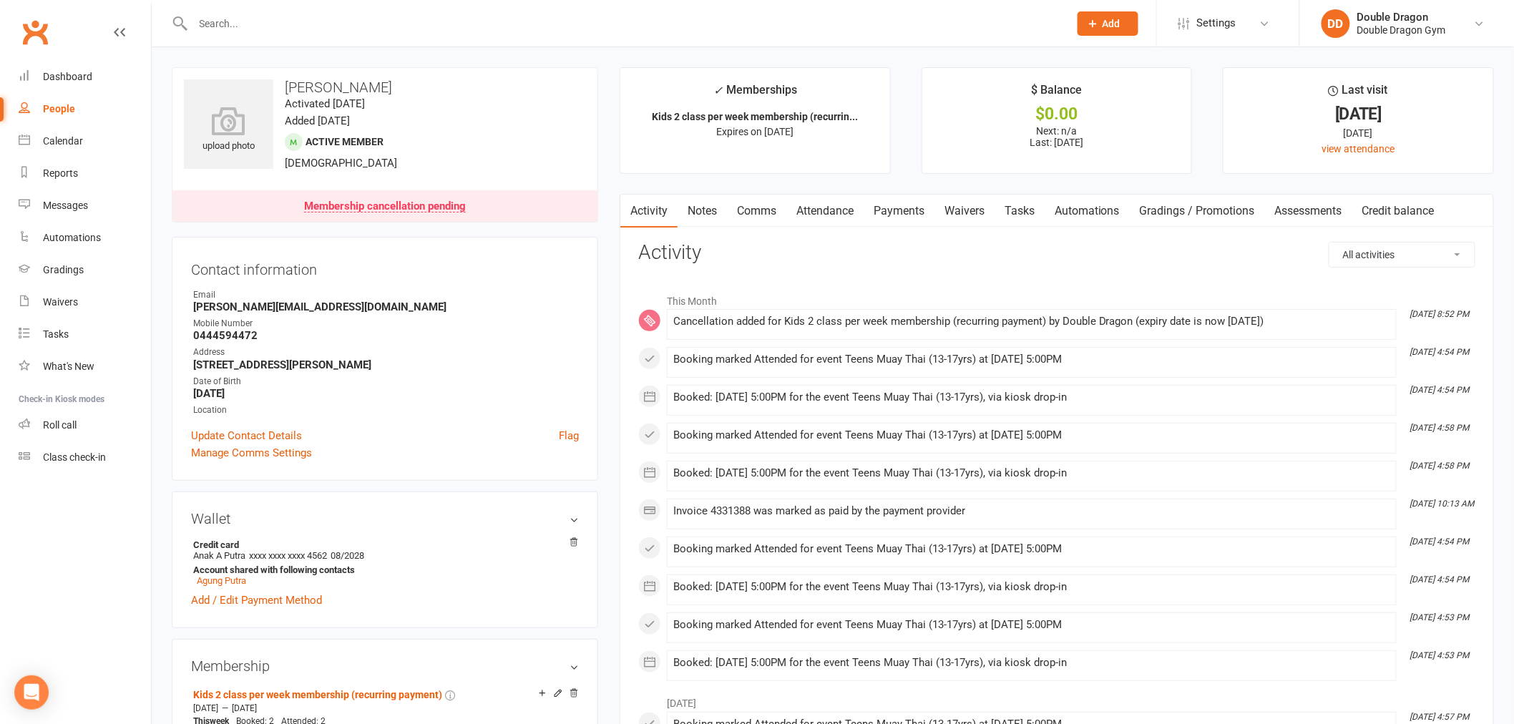
click at [748, 210] on link "Comms" at bounding box center [756, 211] width 59 height 33
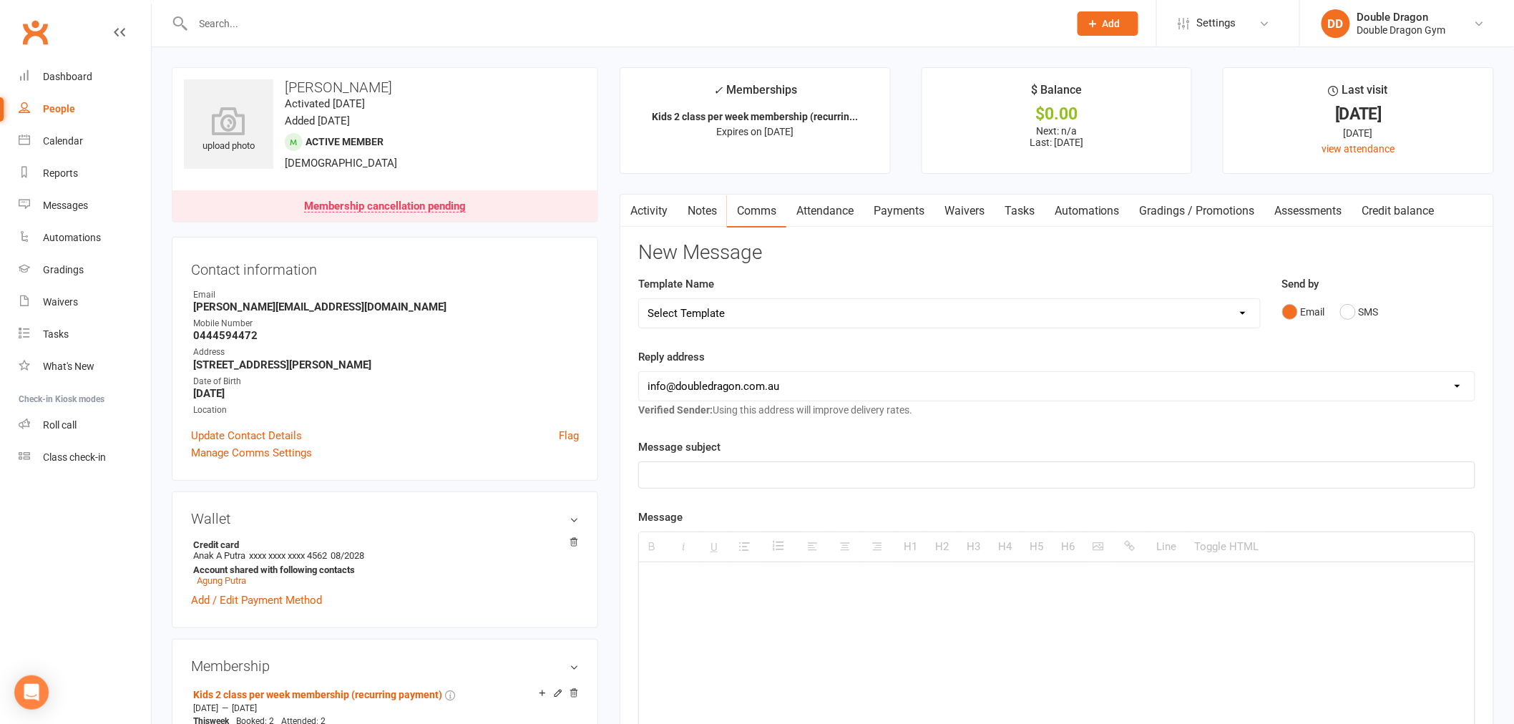
click at [733, 315] on select "Select Template [Email] Covid 2 vax re open [Email] COVID cancellation [Email] …" at bounding box center [949, 313] width 621 height 29
select select "19"
click at [639, 299] on select "Select Template [Email] Covid 2 vax re open [Email] COVID cancellation [Email] …" at bounding box center [949, 313] width 621 height 29
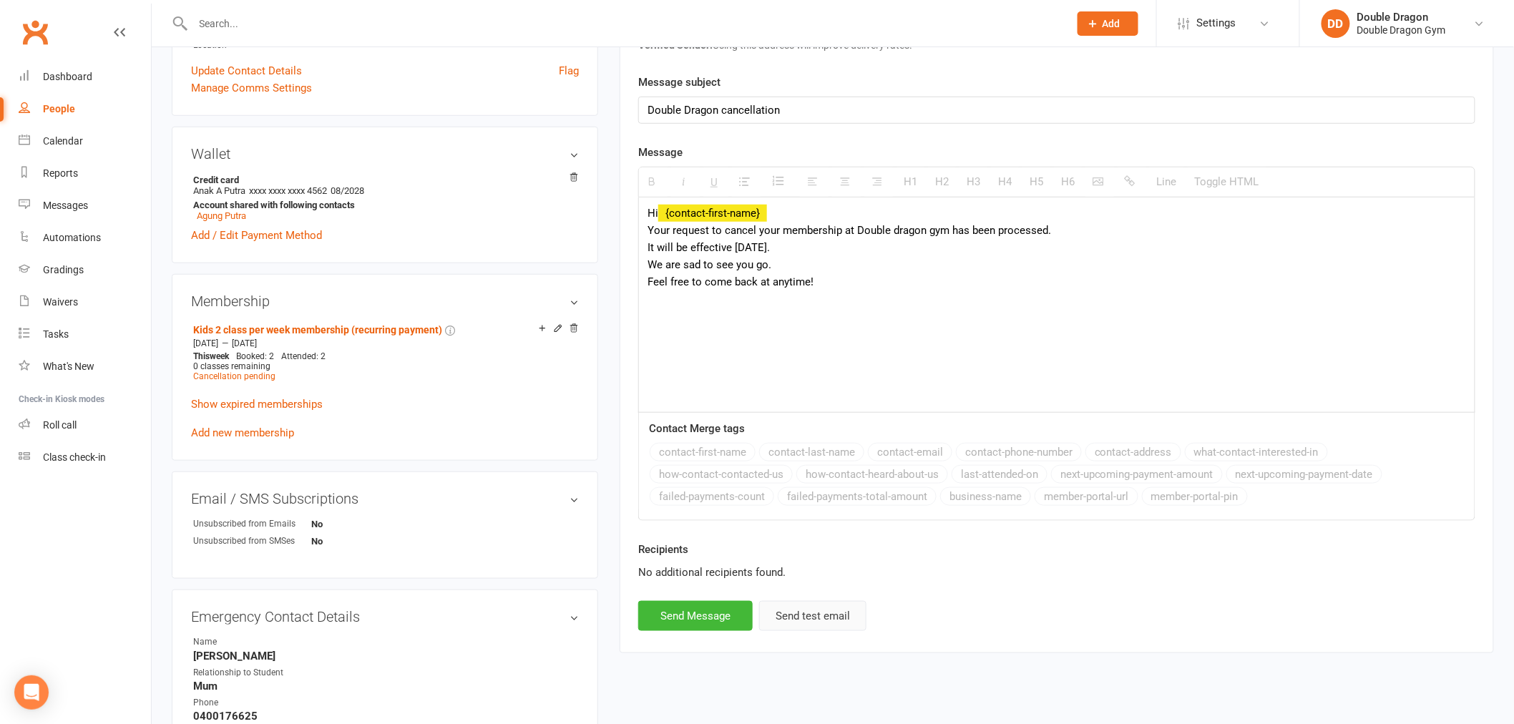
scroll to position [476, 0]
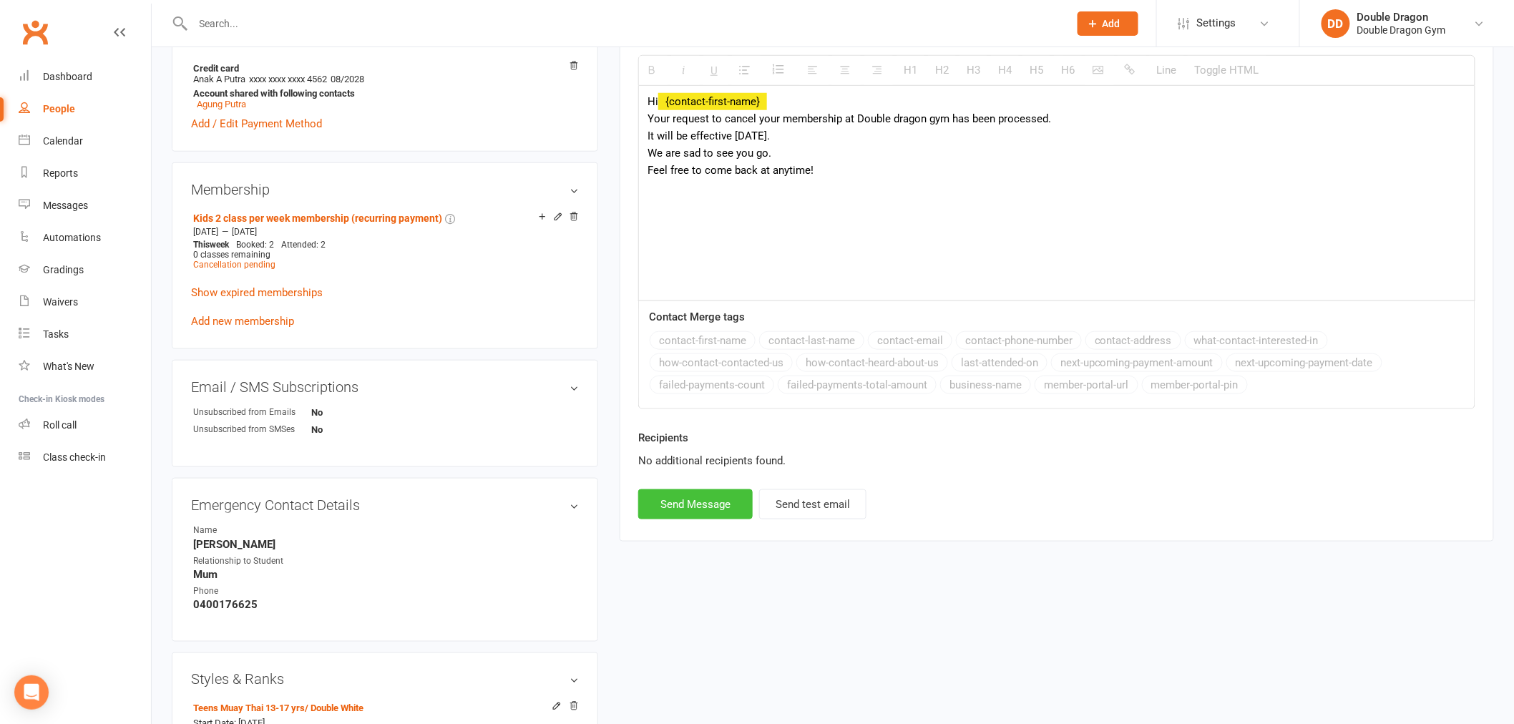
click at [692, 494] on button "Send Message" at bounding box center [695, 504] width 114 height 30
select select
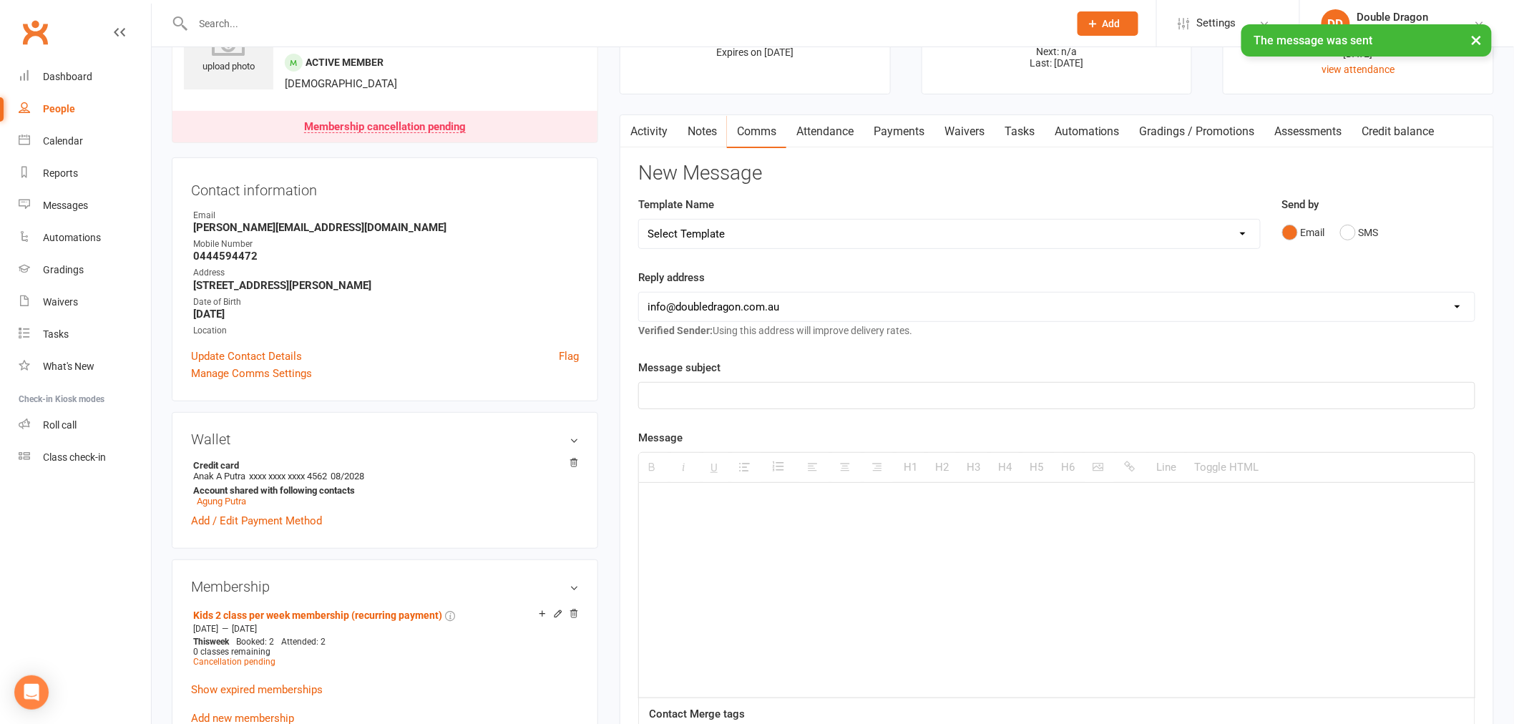
scroll to position [0, 0]
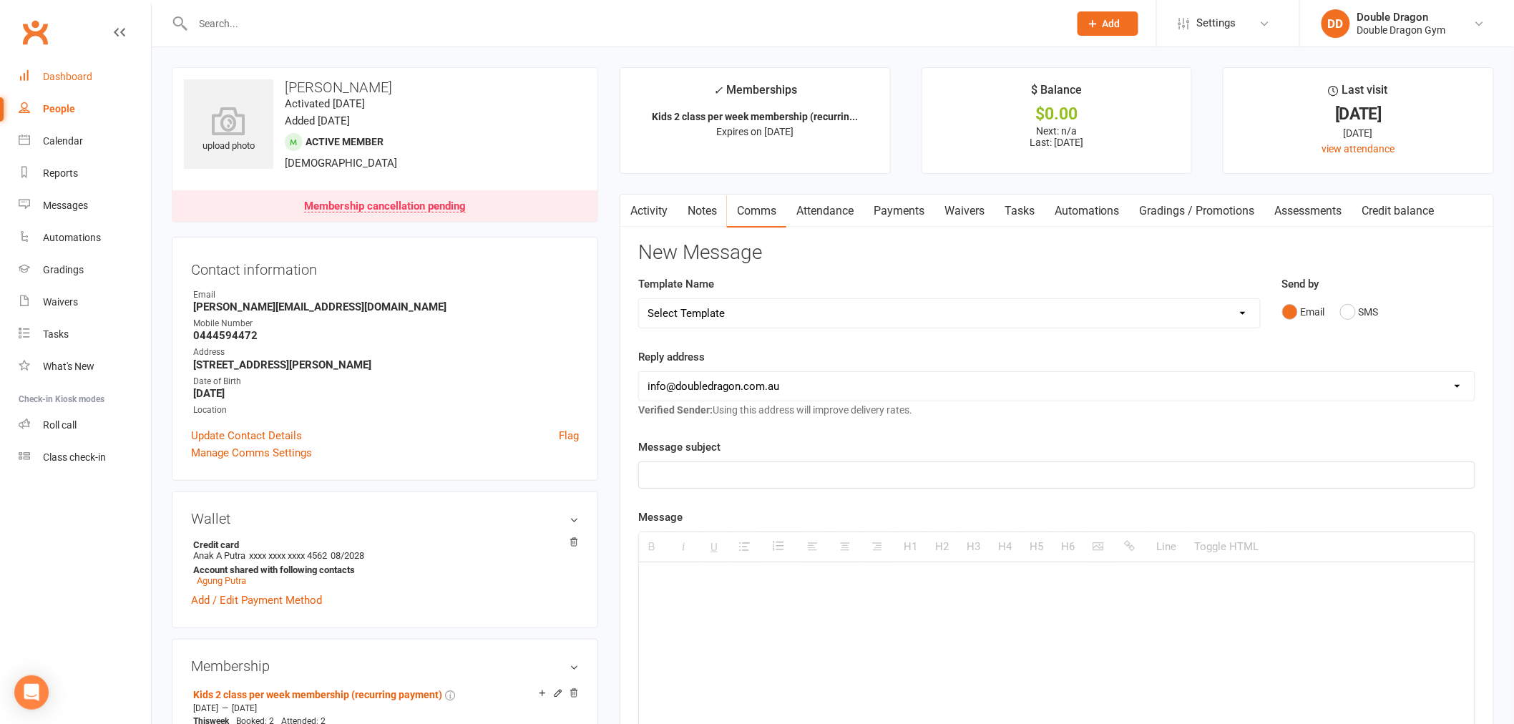
click at [54, 79] on div "Dashboard" at bounding box center [67, 76] width 49 height 11
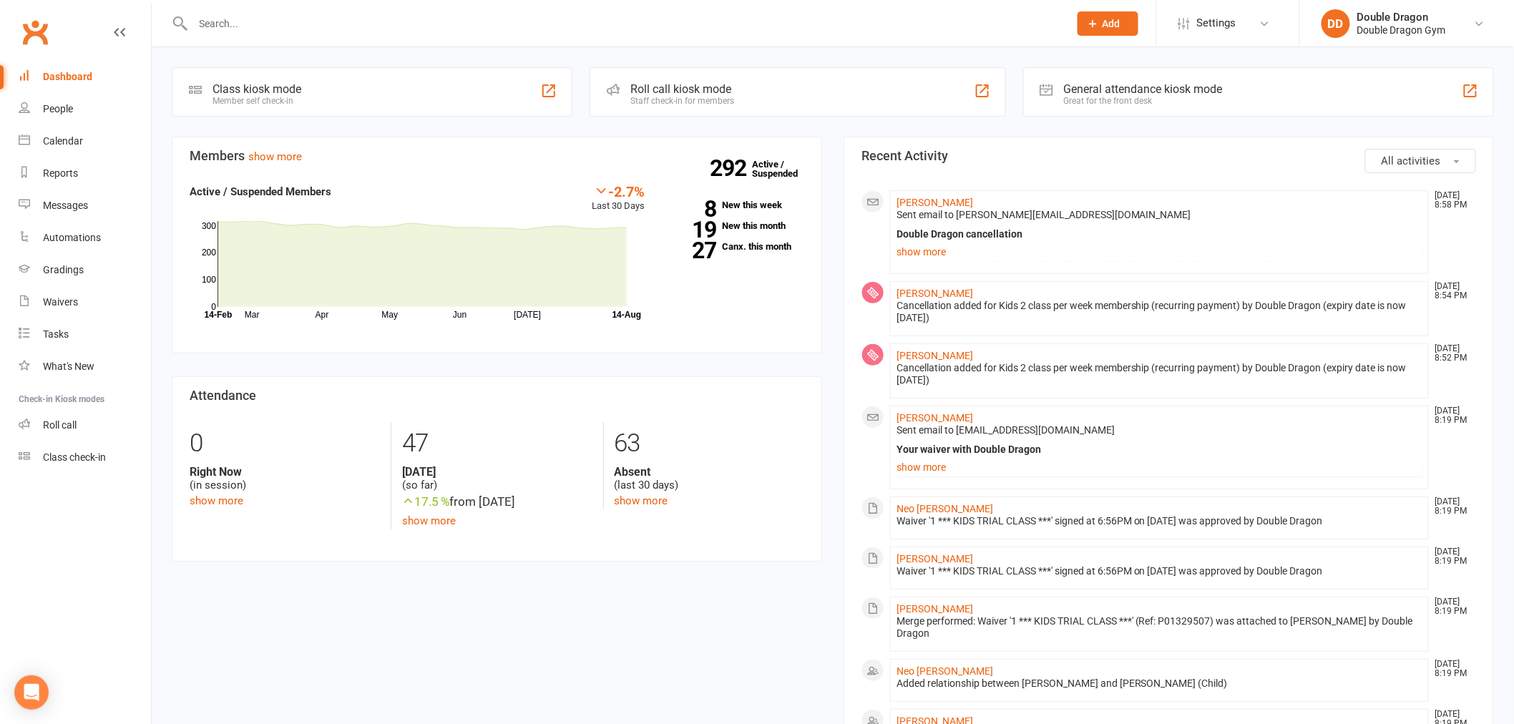
click at [546, 39] on div at bounding box center [615, 23] width 887 height 47
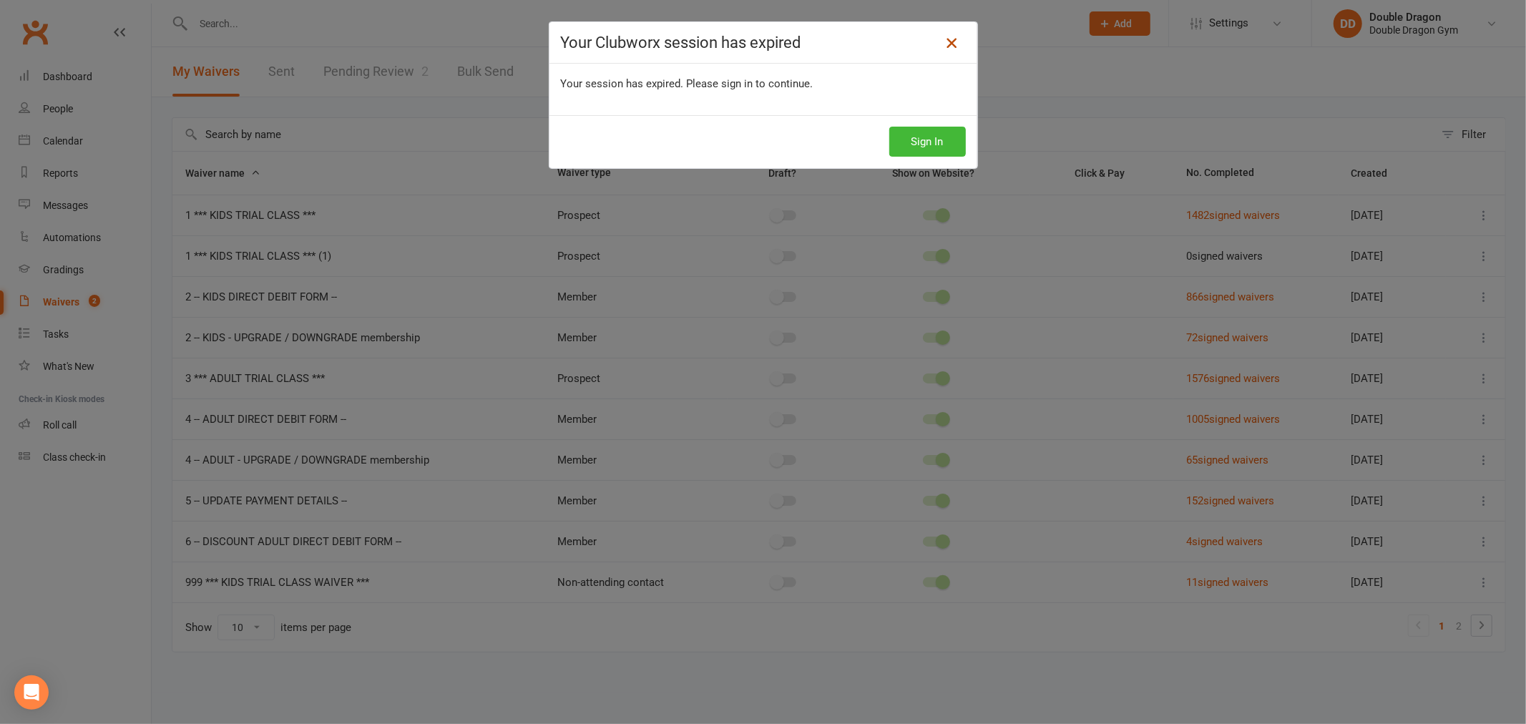
click at [947, 43] on icon at bounding box center [951, 42] width 17 height 17
click at [921, 147] on button "Sign In" at bounding box center [927, 142] width 77 height 30
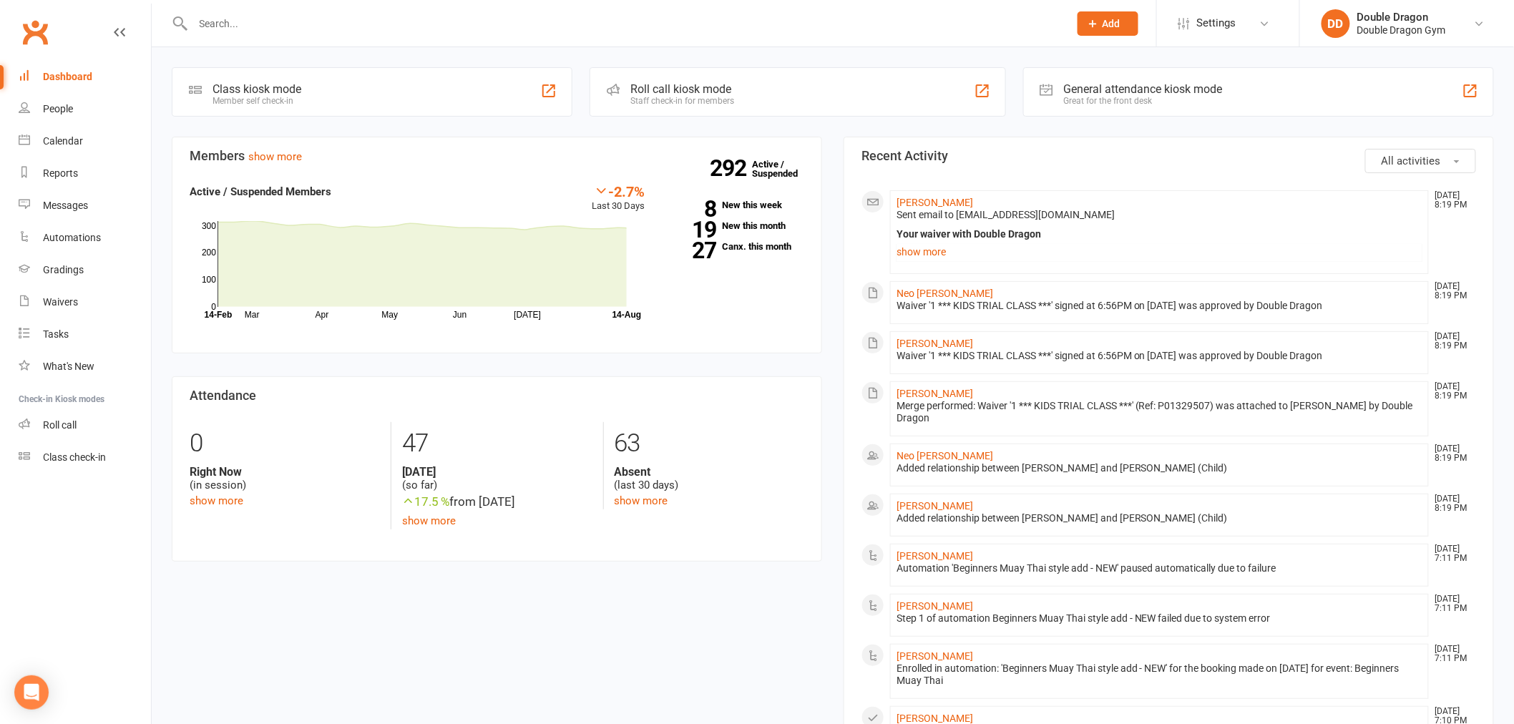
click at [260, 25] on input "text" at bounding box center [624, 24] width 870 height 20
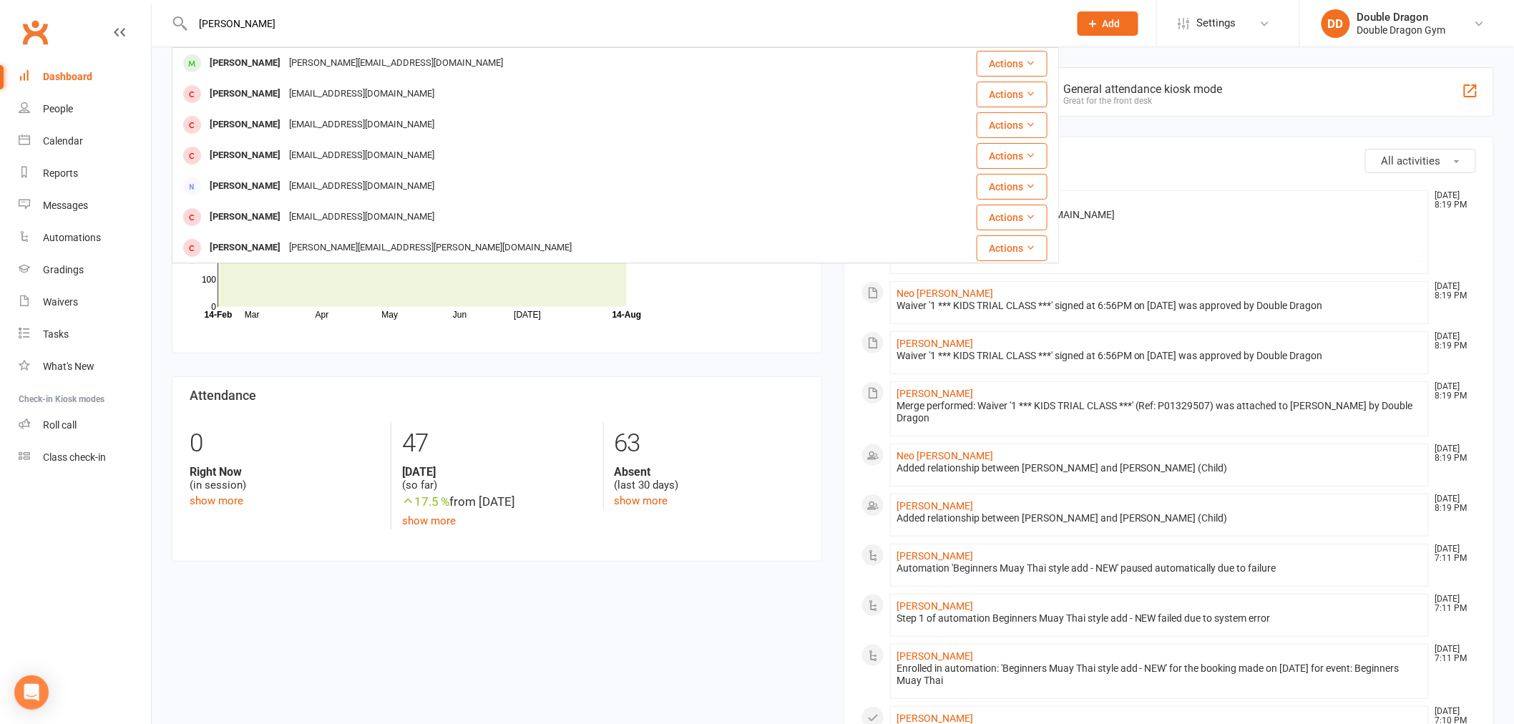
type input "[PERSON_NAME]"
click at [252, 59] on div "[PERSON_NAME]" at bounding box center [244, 63] width 79 height 21
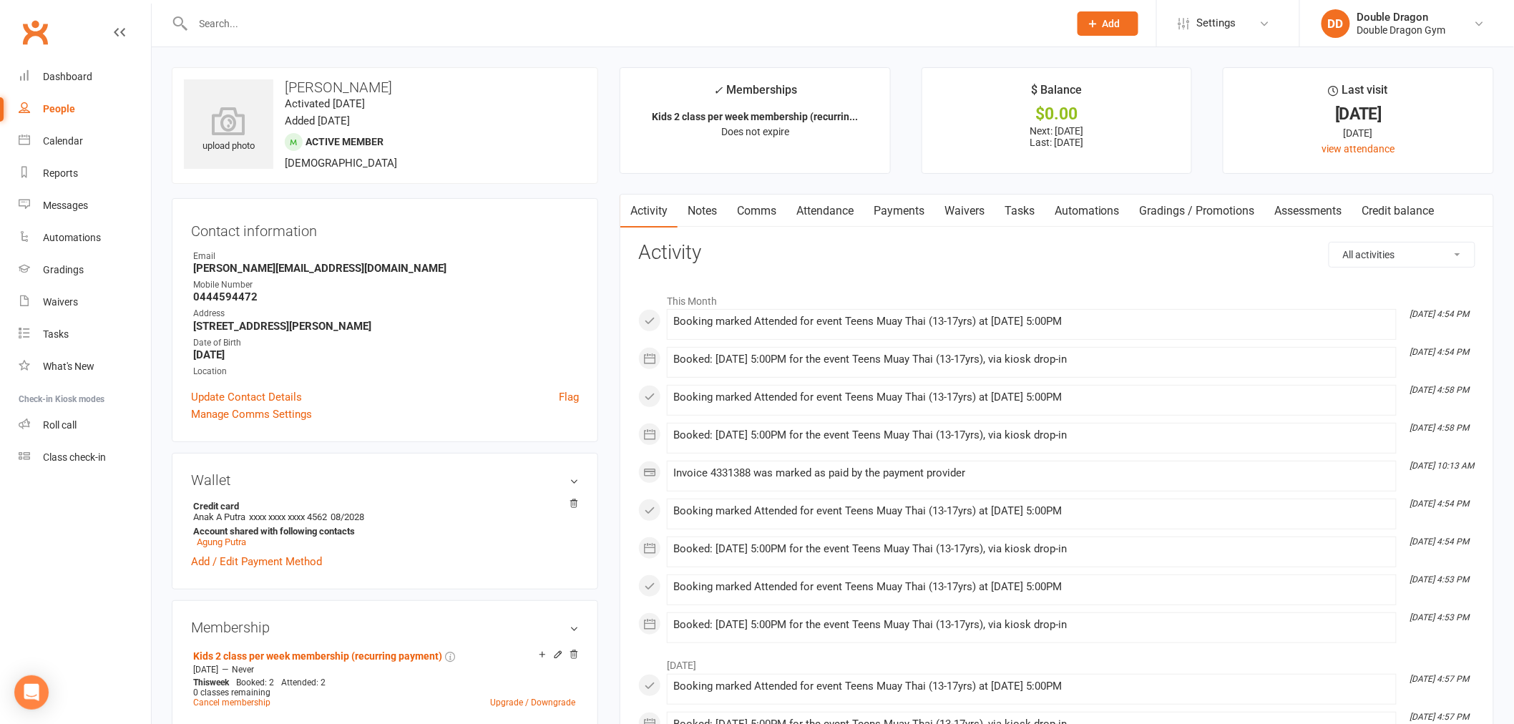
click at [902, 215] on link "Payments" at bounding box center [898, 211] width 71 height 33
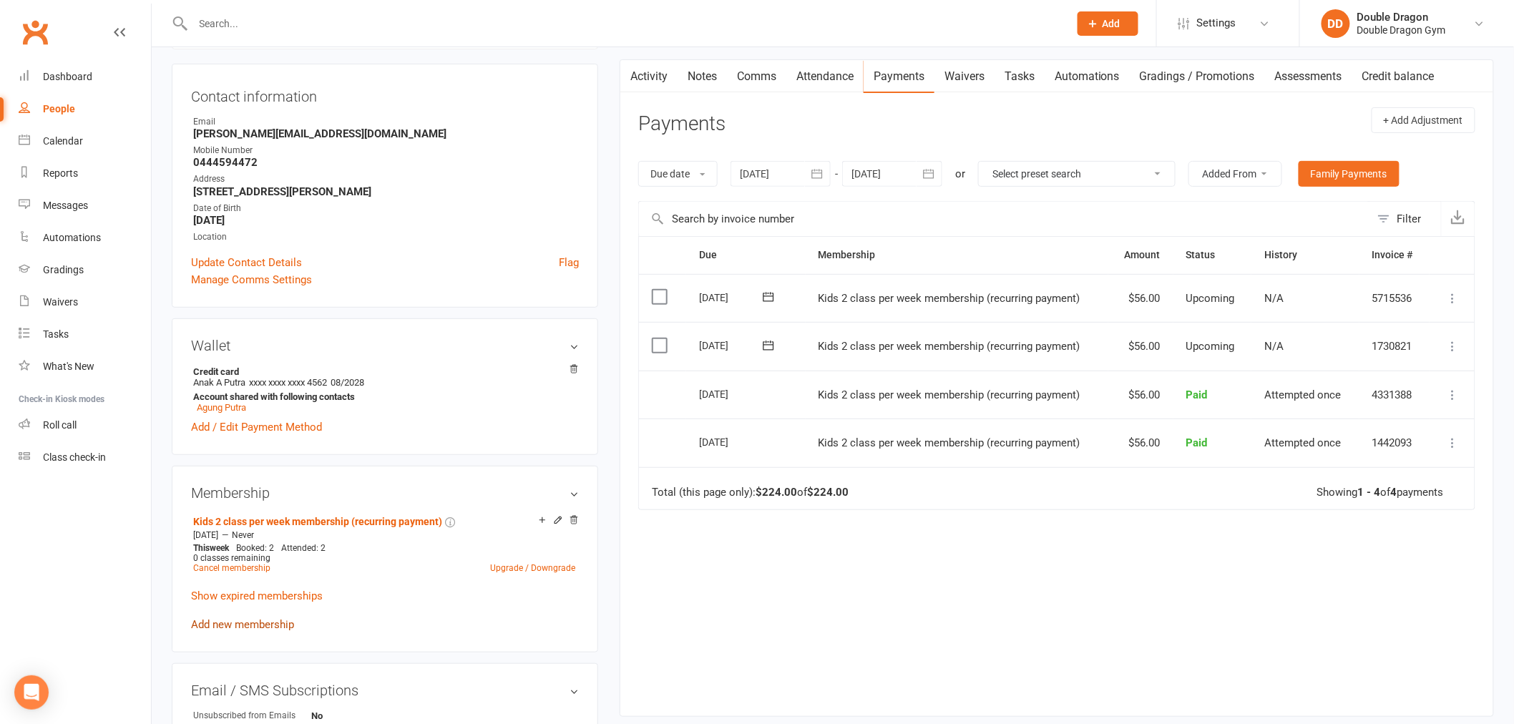
scroll to position [159, 0]
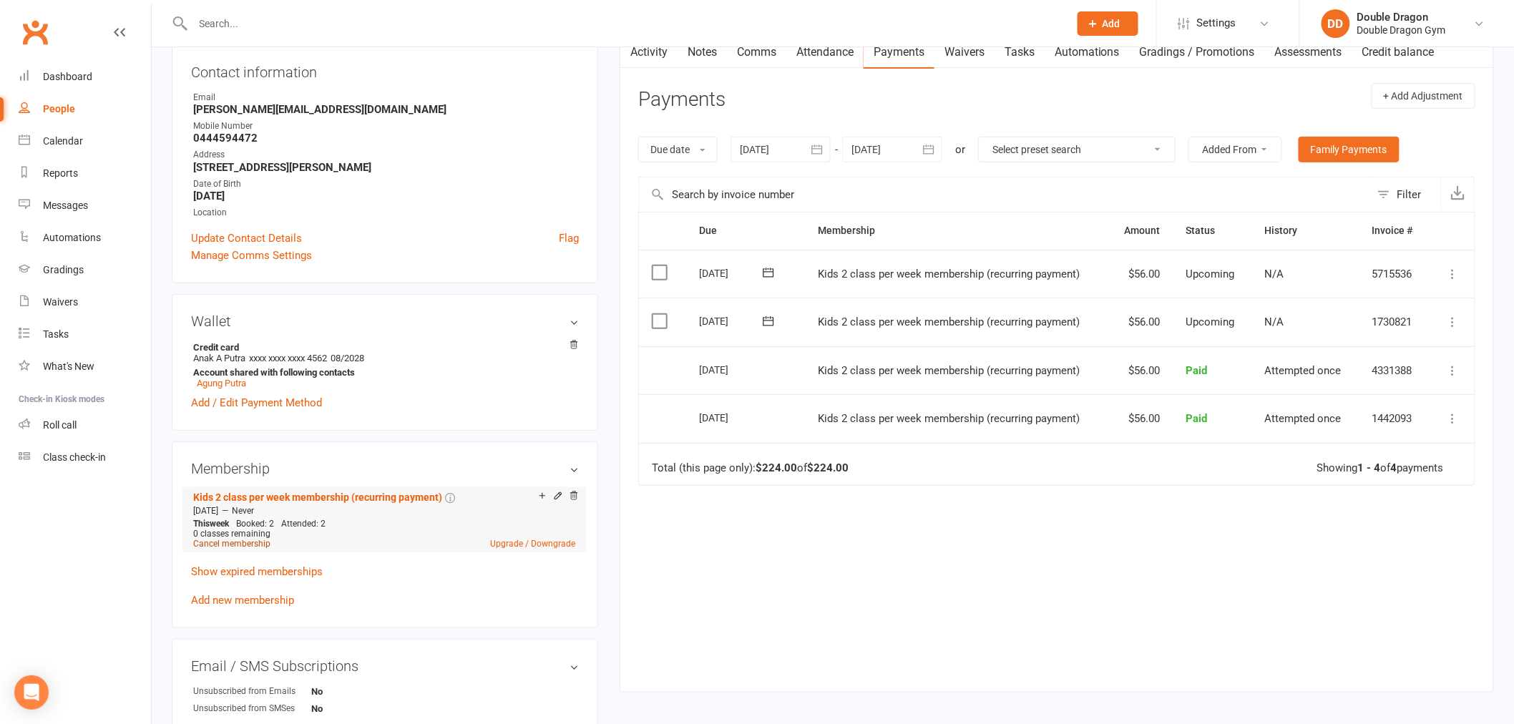
click at [233, 542] on link "Cancel membership" at bounding box center [231, 544] width 77 height 10
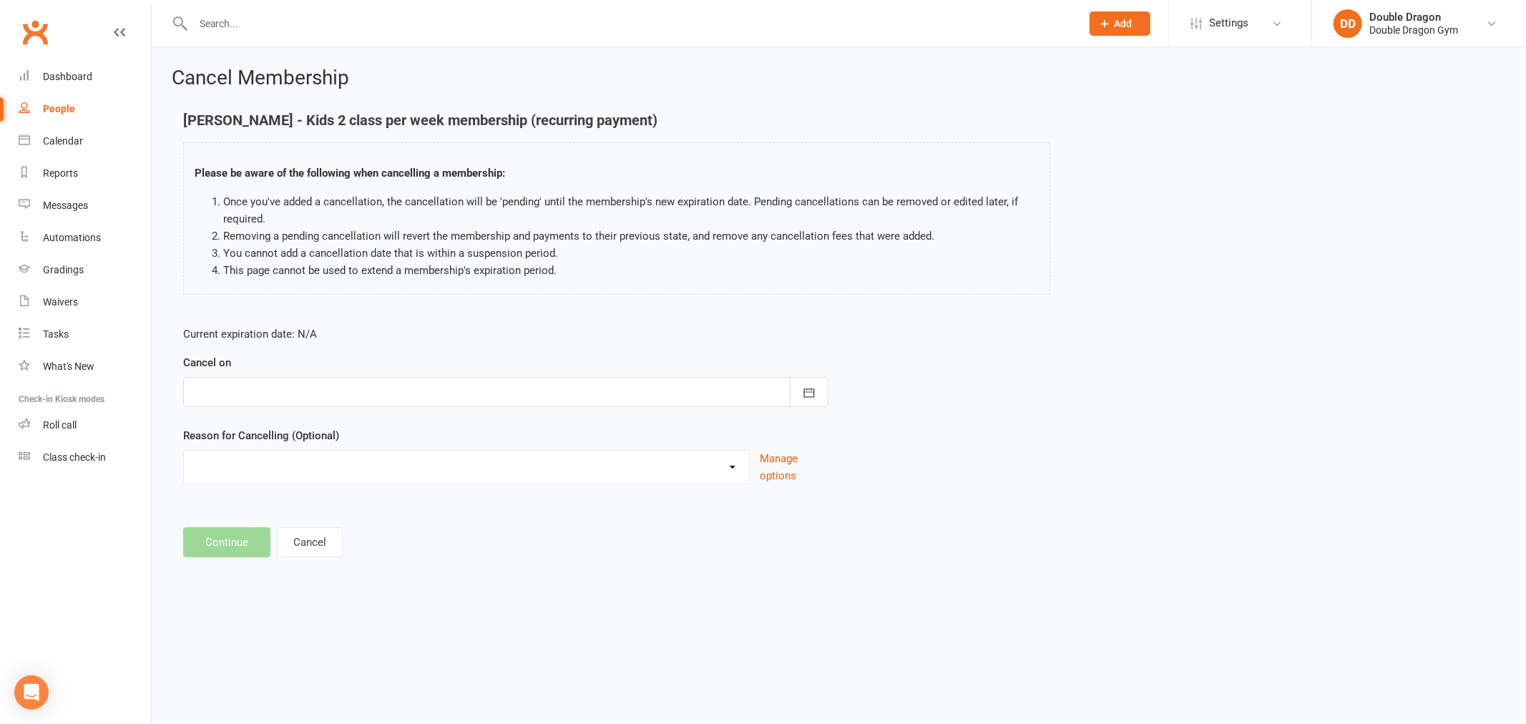
click at [313, 388] on div at bounding box center [505, 392] width 645 height 30
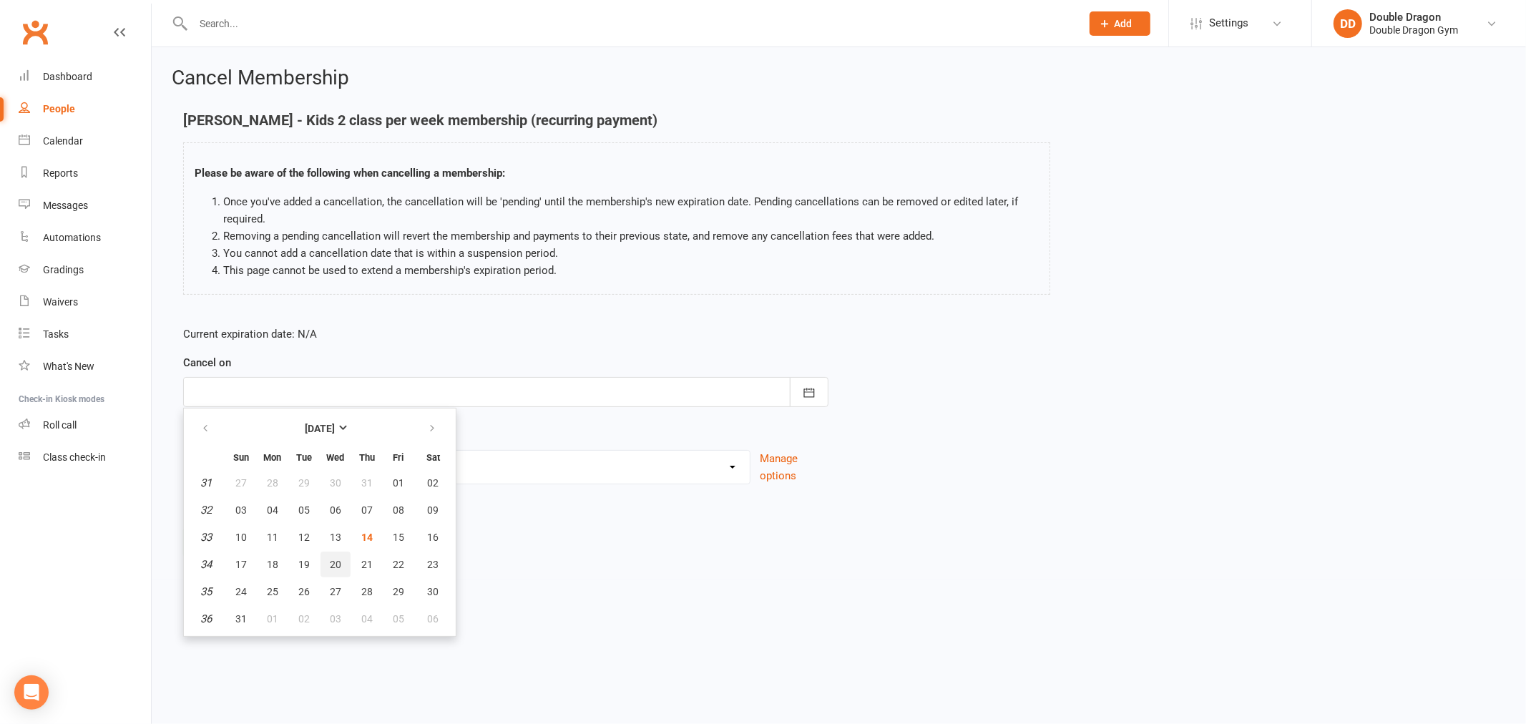
click at [339, 555] on button "20" at bounding box center [335, 565] width 30 height 26
type input "[DATE]"
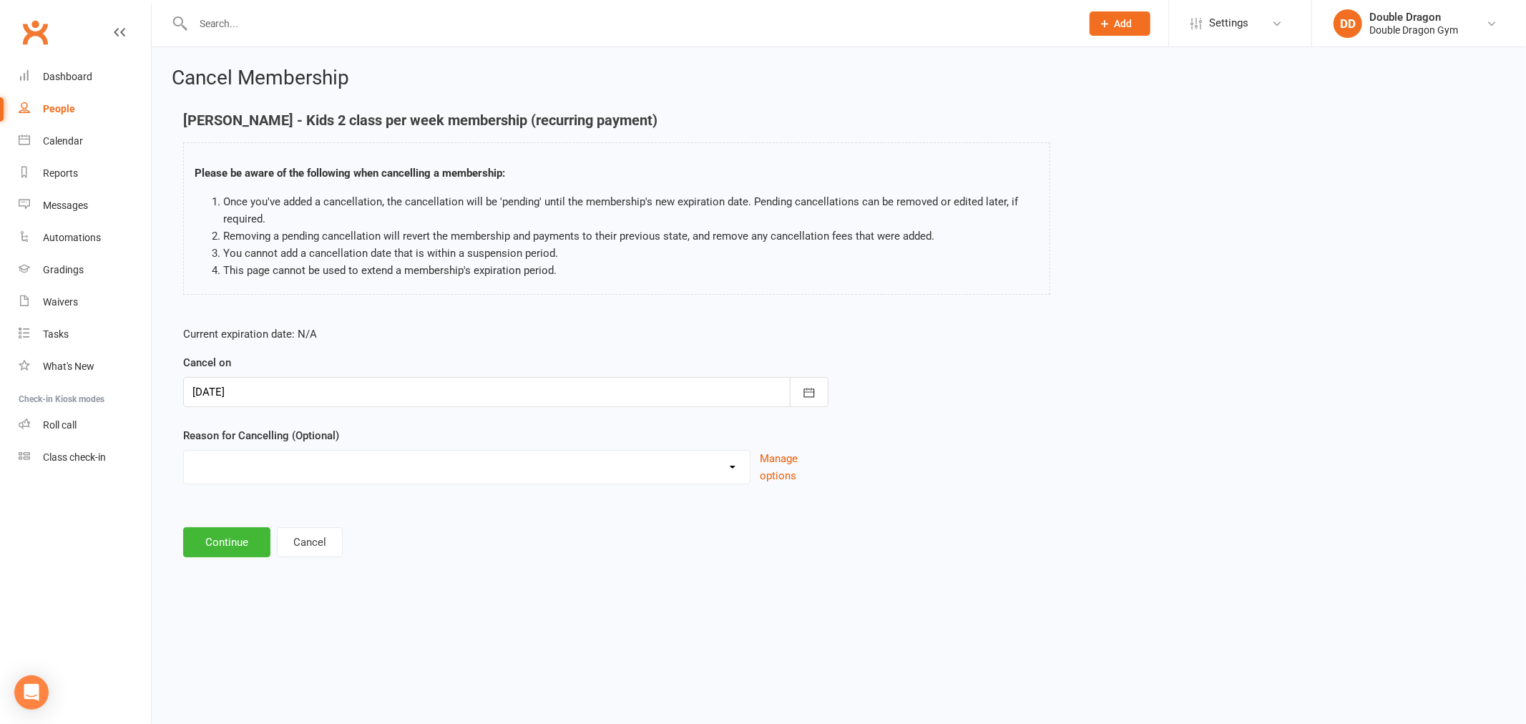
click at [223, 476] on select "Change of membership Downgrade Holiday Injury Moving away upgrade winter sport …" at bounding box center [467, 465] width 566 height 29
select select "7"
click at [184, 451] on select "Change of membership Downgrade Holiday Injury Moving away upgrade winter sport …" at bounding box center [467, 465] width 566 height 29
click at [205, 618] on button "Continue" at bounding box center [226, 615] width 87 height 30
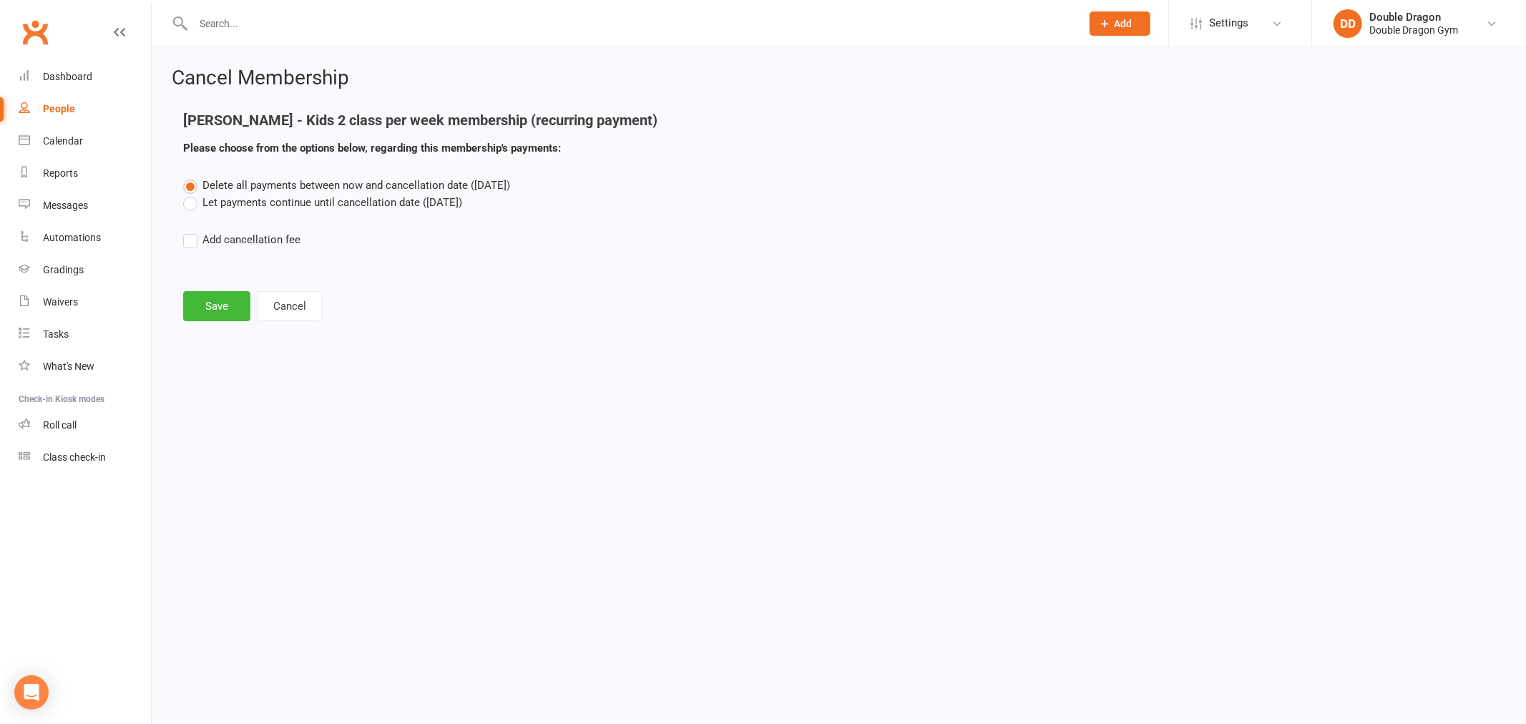
click at [195, 206] on label "Let payments continue until cancellation date ([DATE])" at bounding box center [322, 202] width 279 height 17
click at [192, 194] on input "Let payments continue until cancellation date ([DATE])" at bounding box center [187, 194] width 9 height 0
click at [215, 310] on button "Save" at bounding box center [216, 306] width 67 height 30
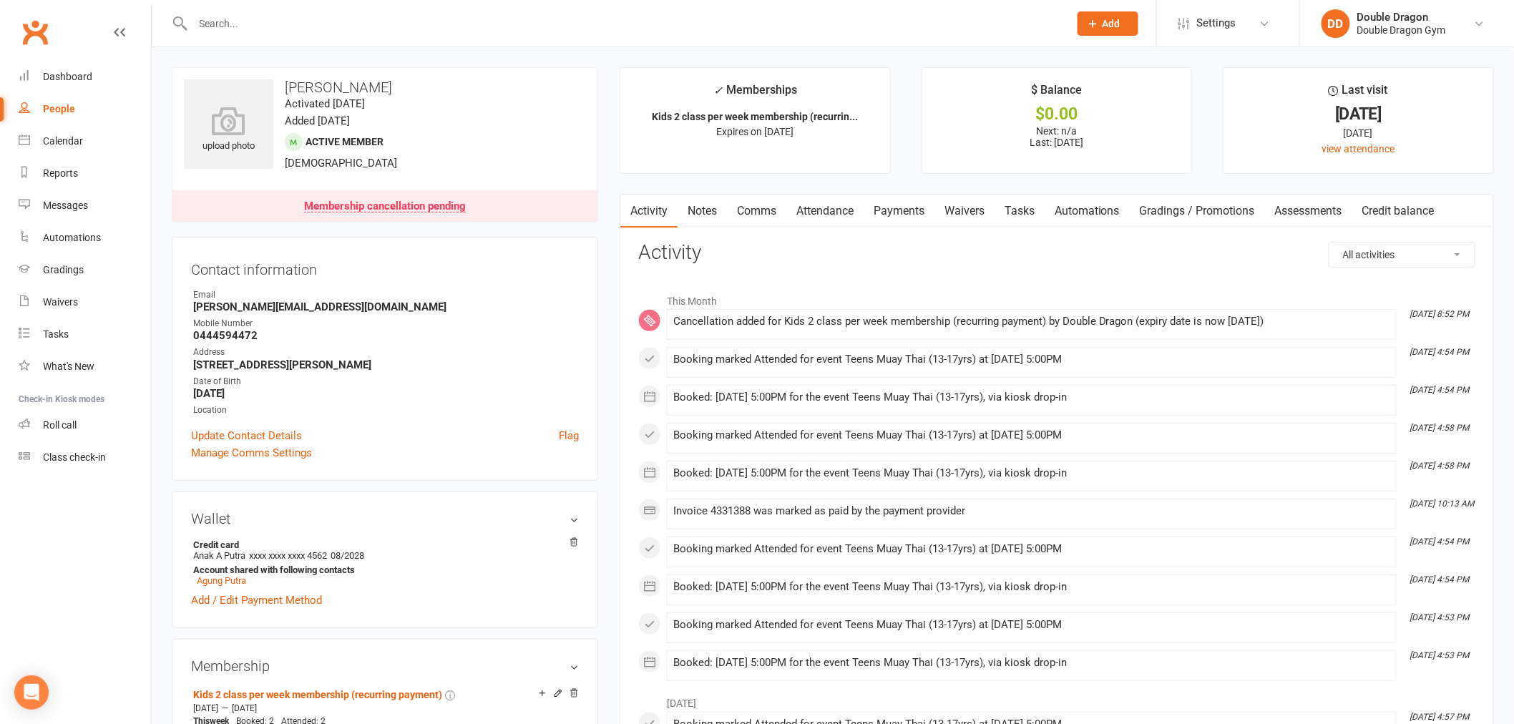
click at [351, 34] on div at bounding box center [615, 23] width 887 height 47
click at [320, 26] on input "text" at bounding box center [624, 24] width 870 height 20
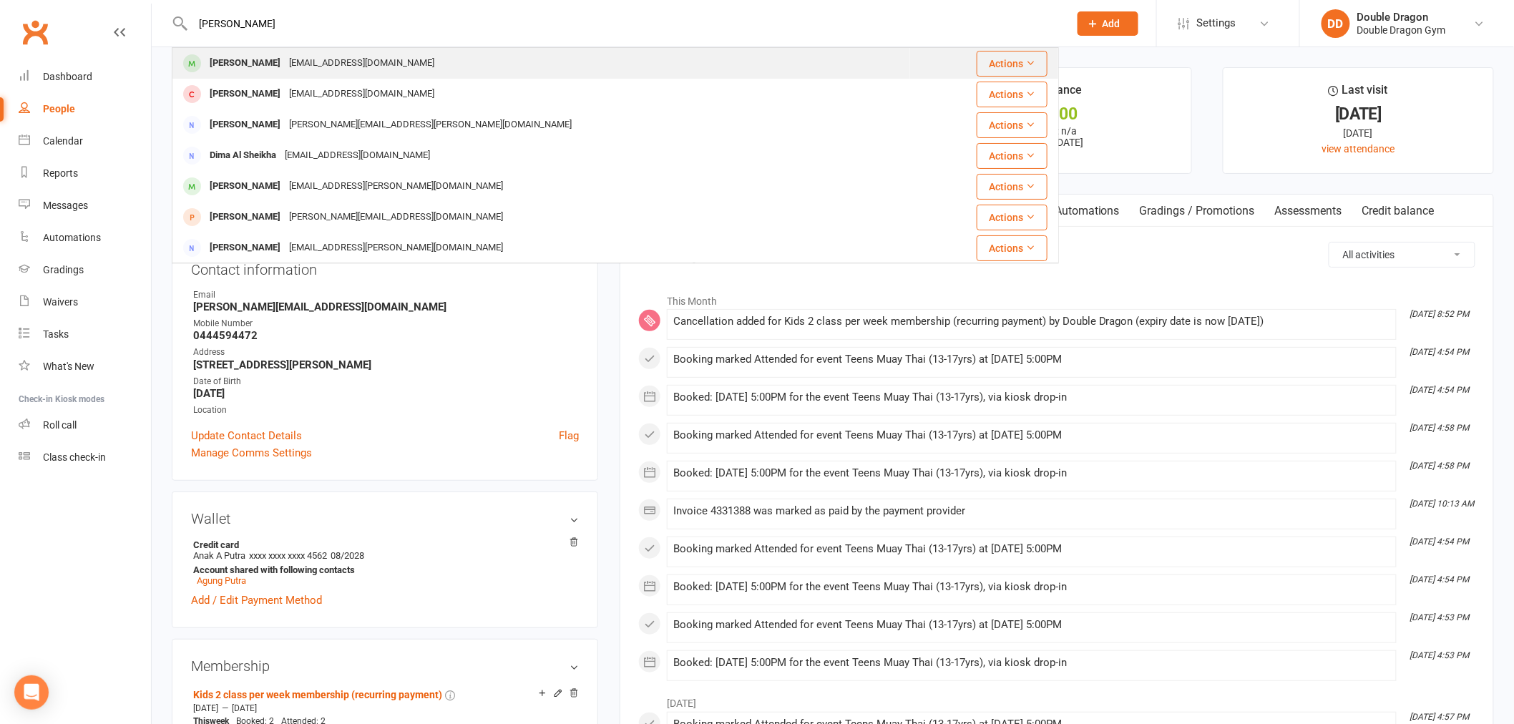
type input "[PERSON_NAME]"
click at [285, 64] on div "[EMAIL_ADDRESS][DOMAIN_NAME]" at bounding box center [362, 63] width 154 height 21
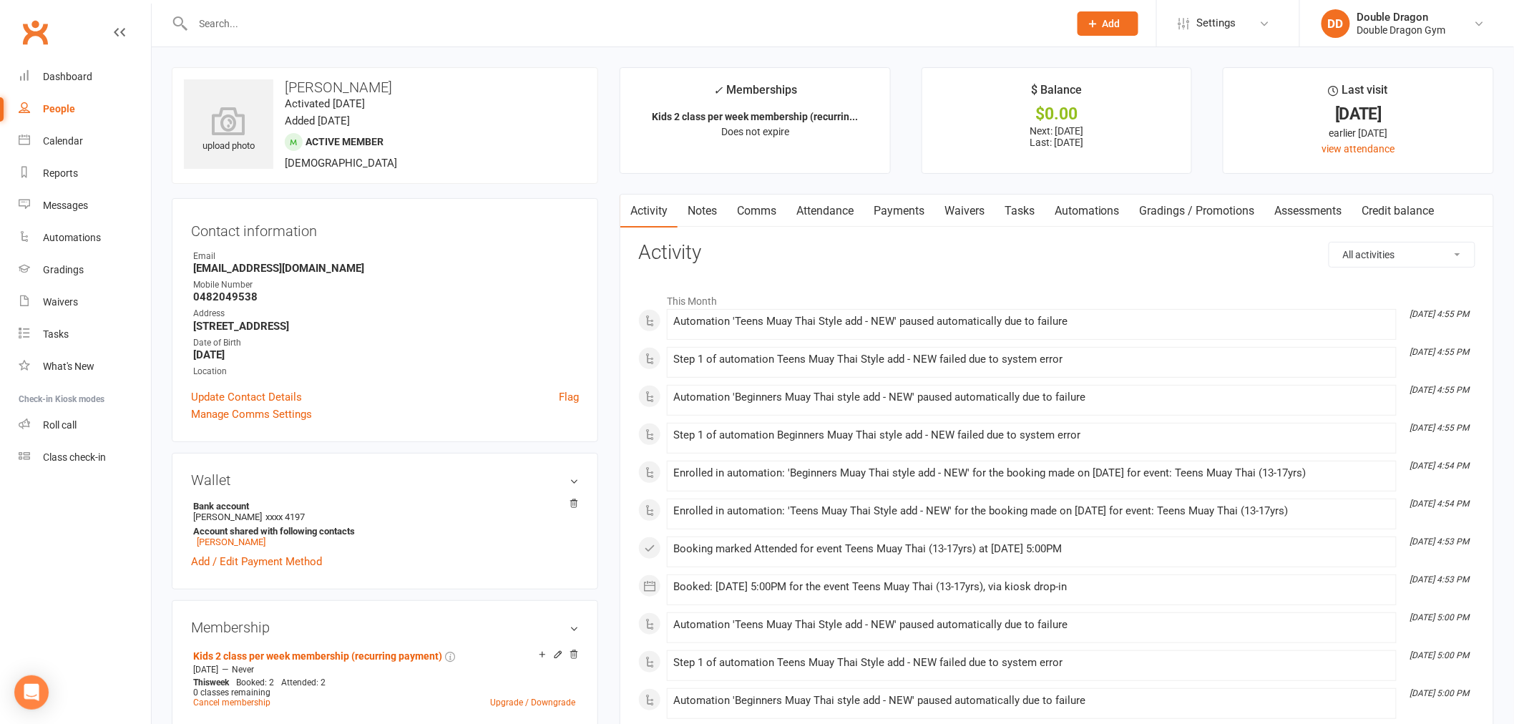
click at [289, 26] on input "text" at bounding box center [624, 24] width 870 height 20
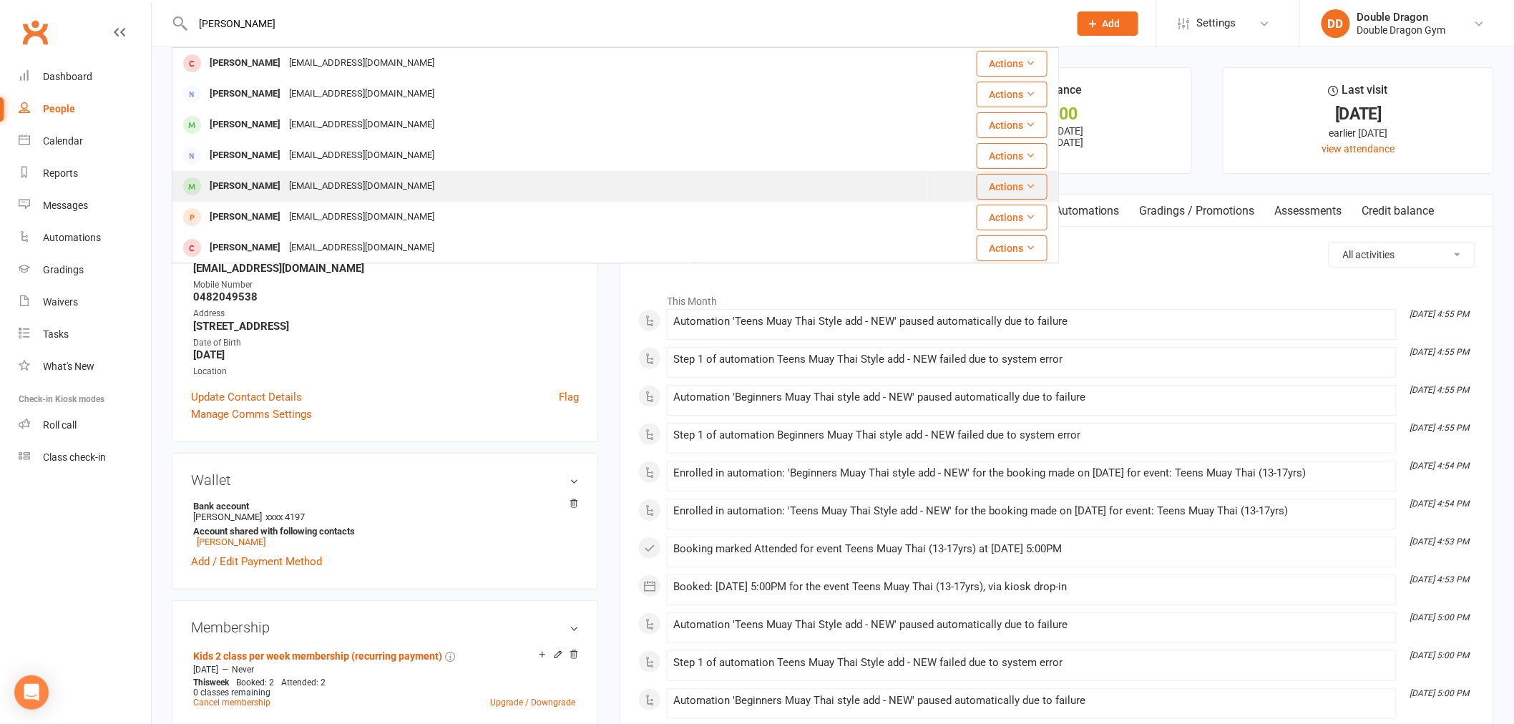
type input "[PERSON_NAME]"
click at [466, 174] on div "[PERSON_NAME] [EMAIL_ADDRESS][DOMAIN_NAME]" at bounding box center [550, 186] width 754 height 29
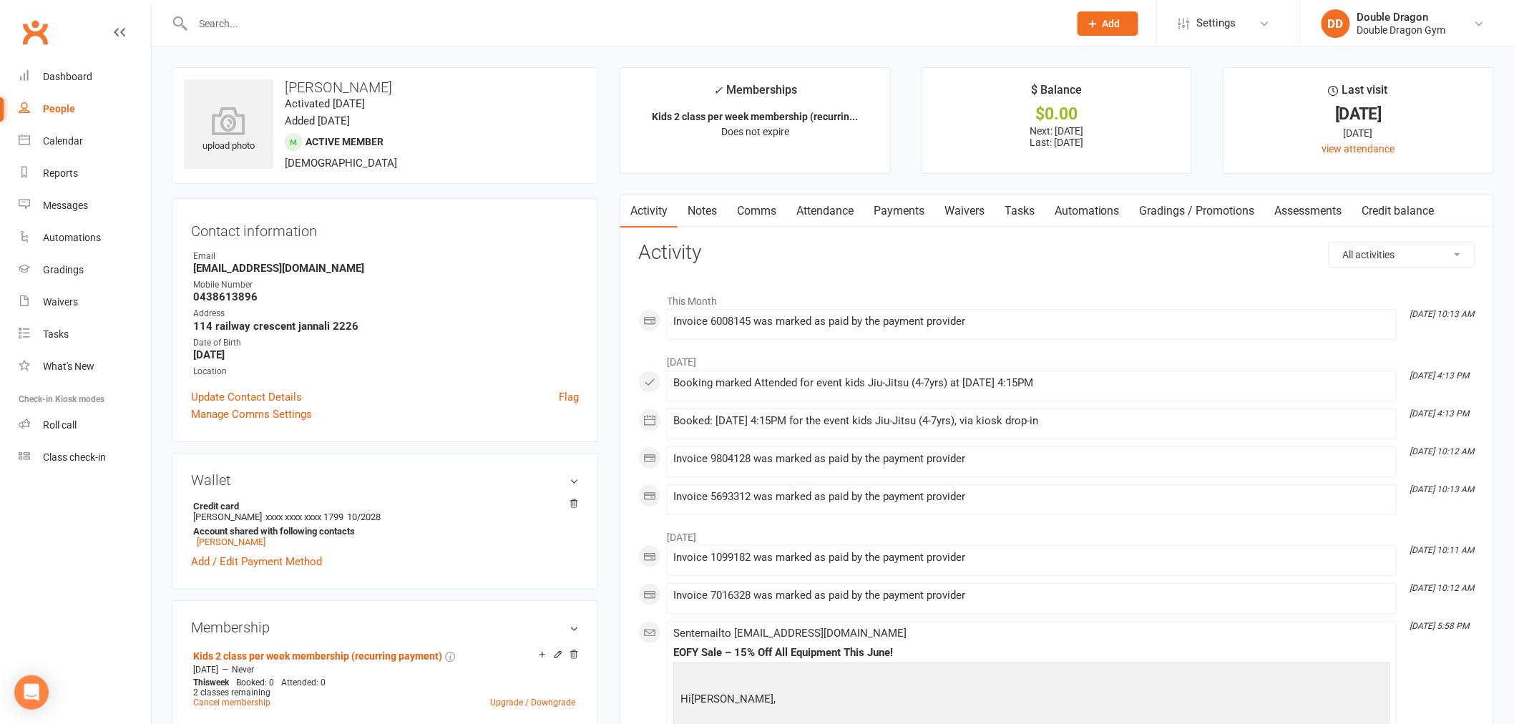
click at [806, 211] on link "Attendance" at bounding box center [824, 211] width 77 height 33
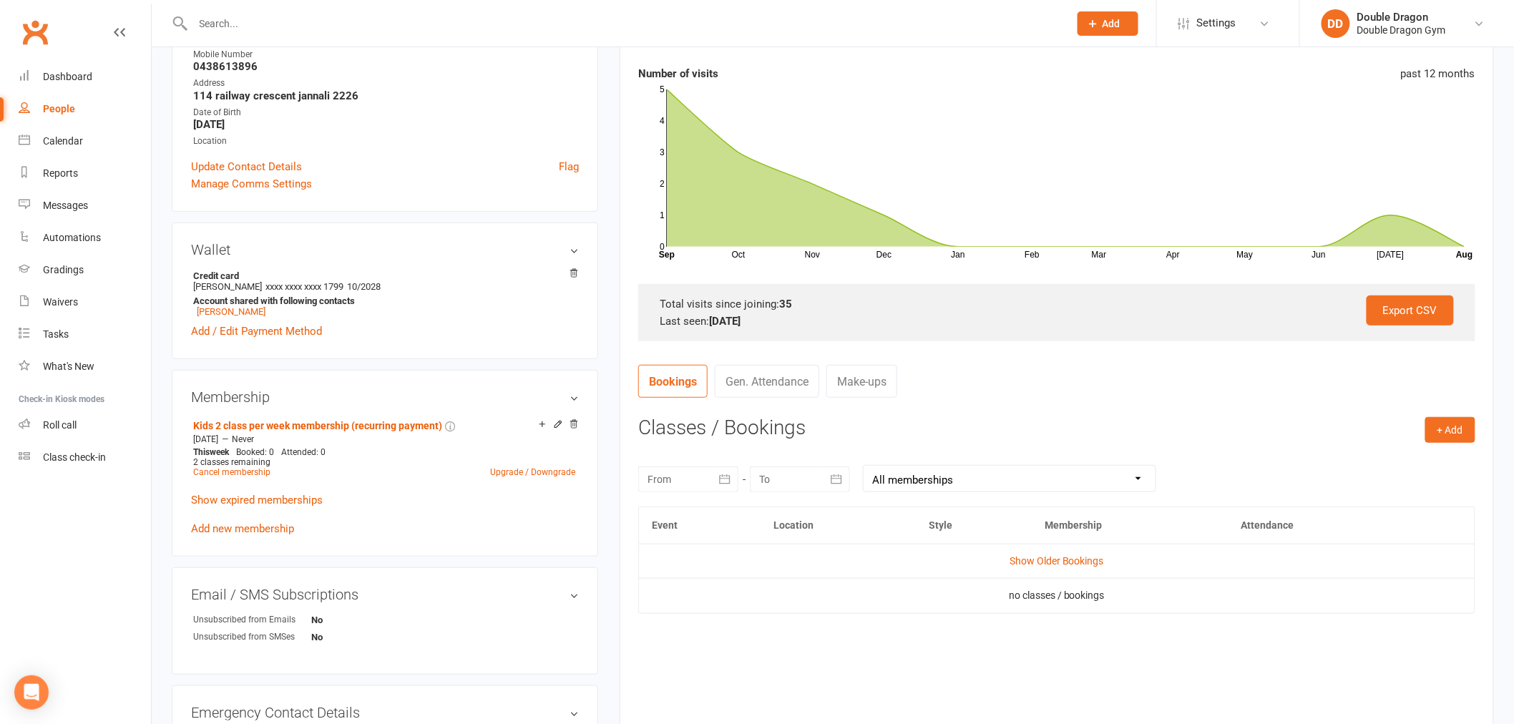
scroll to position [238, 0]
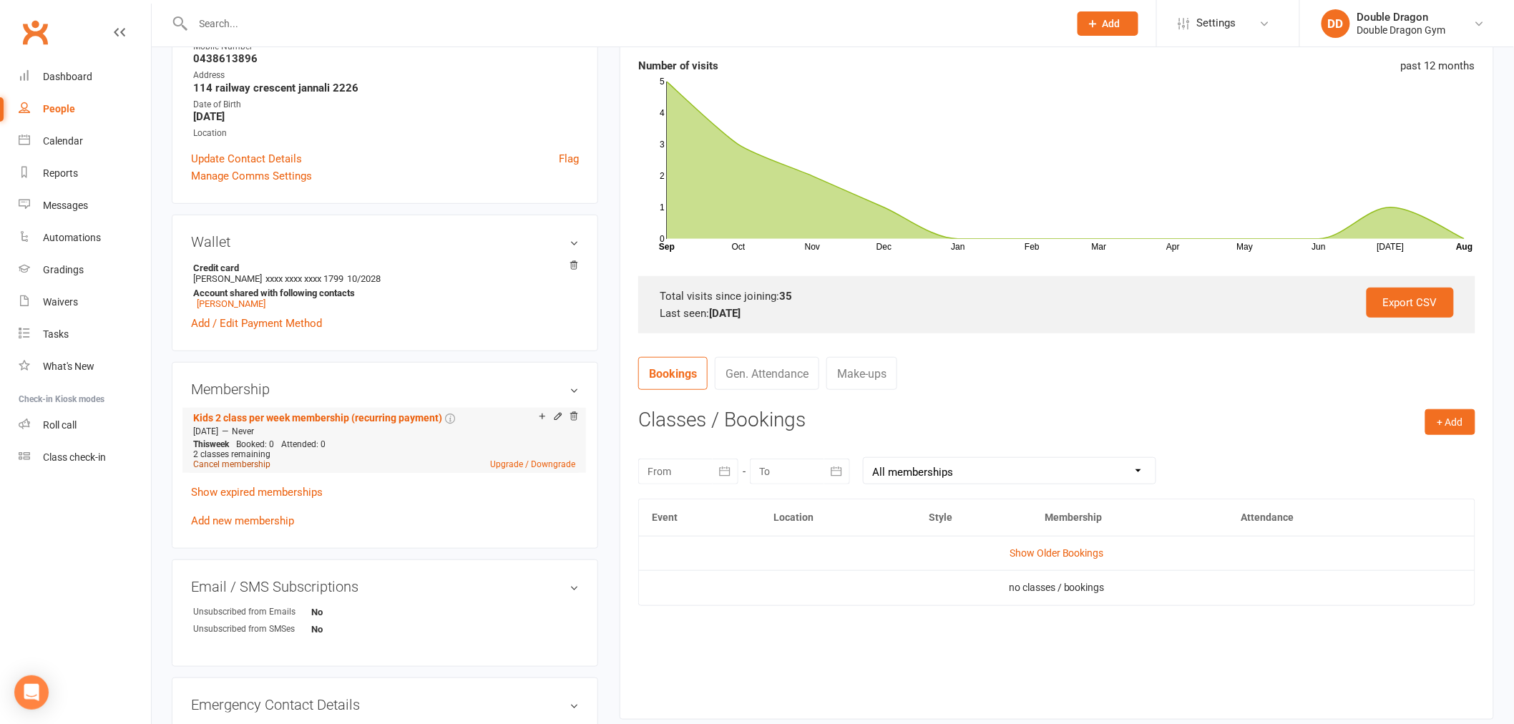
click at [255, 464] on link "Cancel membership" at bounding box center [231, 464] width 77 height 10
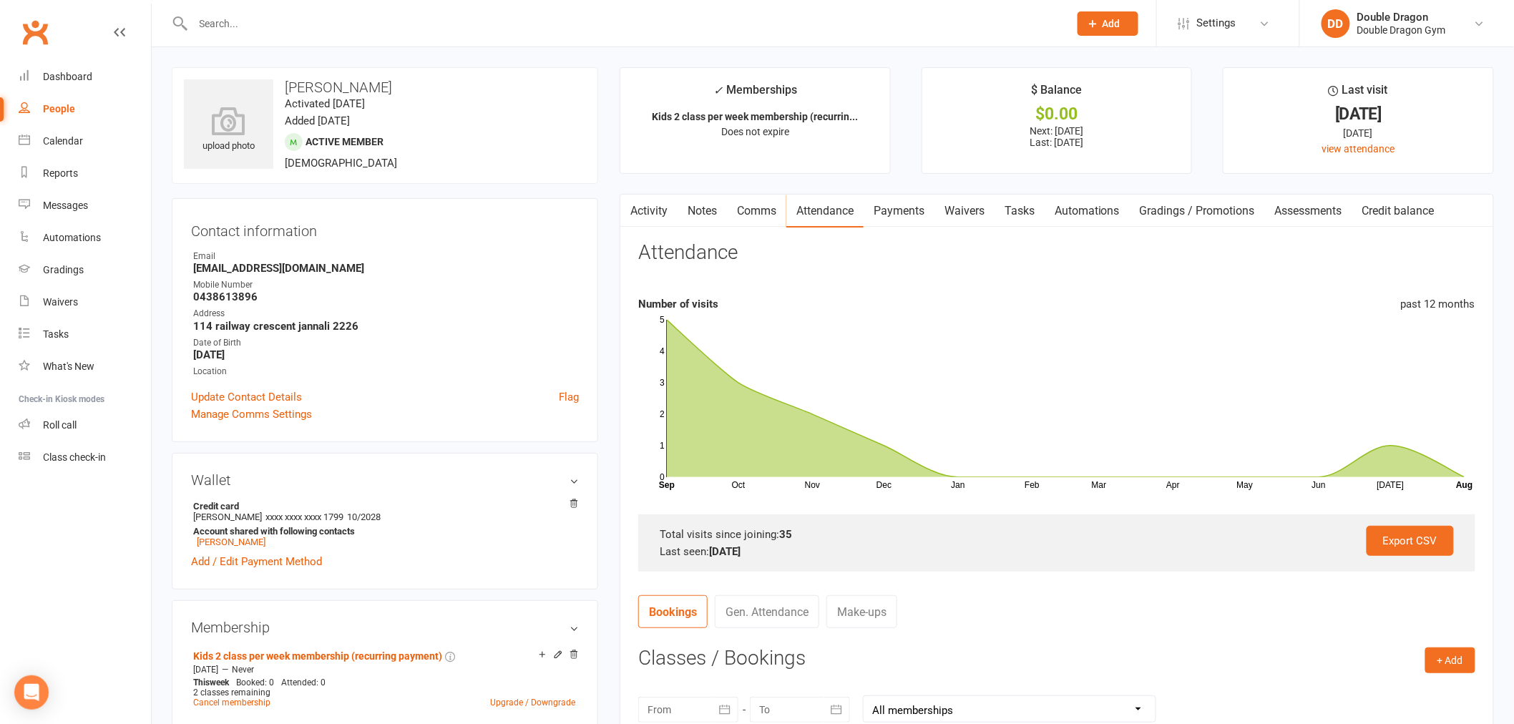
click at [923, 217] on link "Payments" at bounding box center [898, 211] width 71 height 33
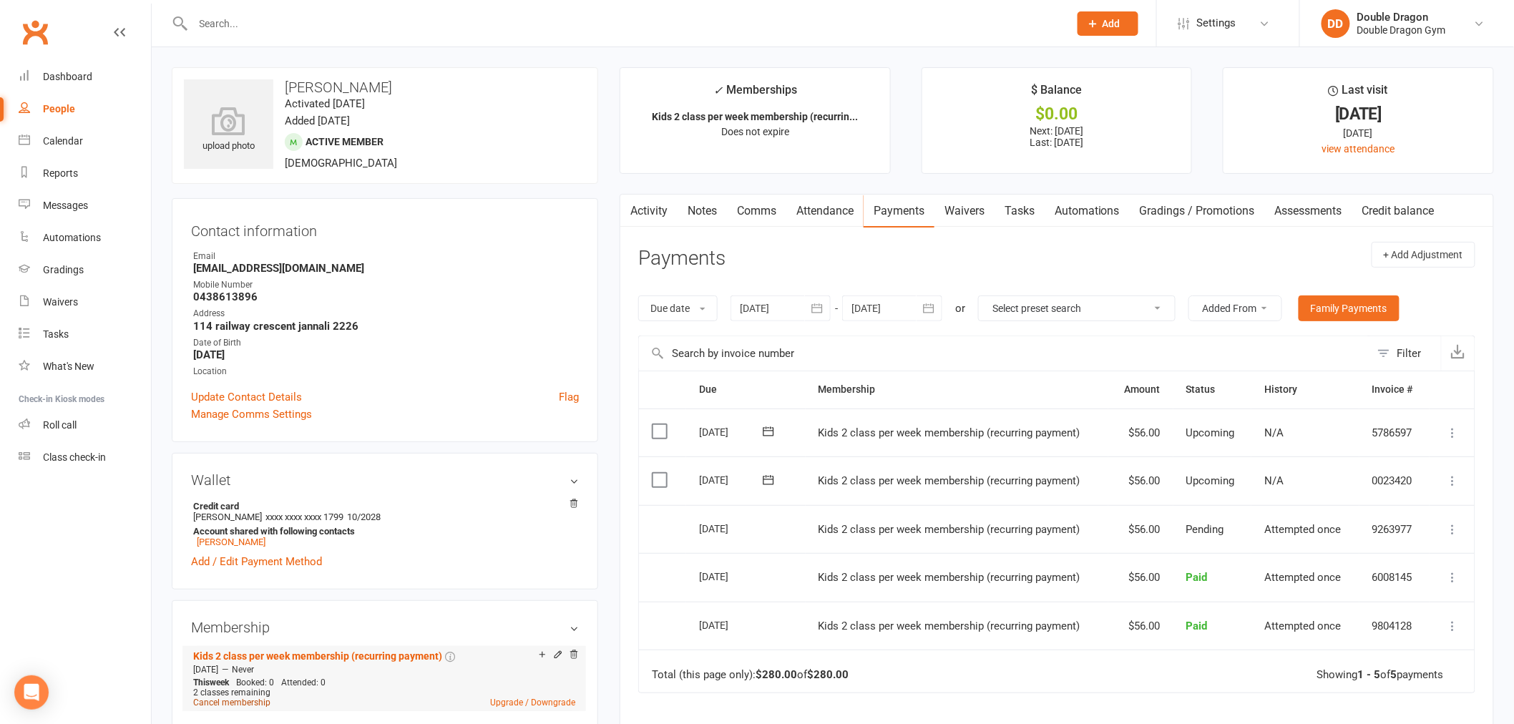
click at [248, 700] on link "Cancel membership" at bounding box center [231, 703] width 77 height 10
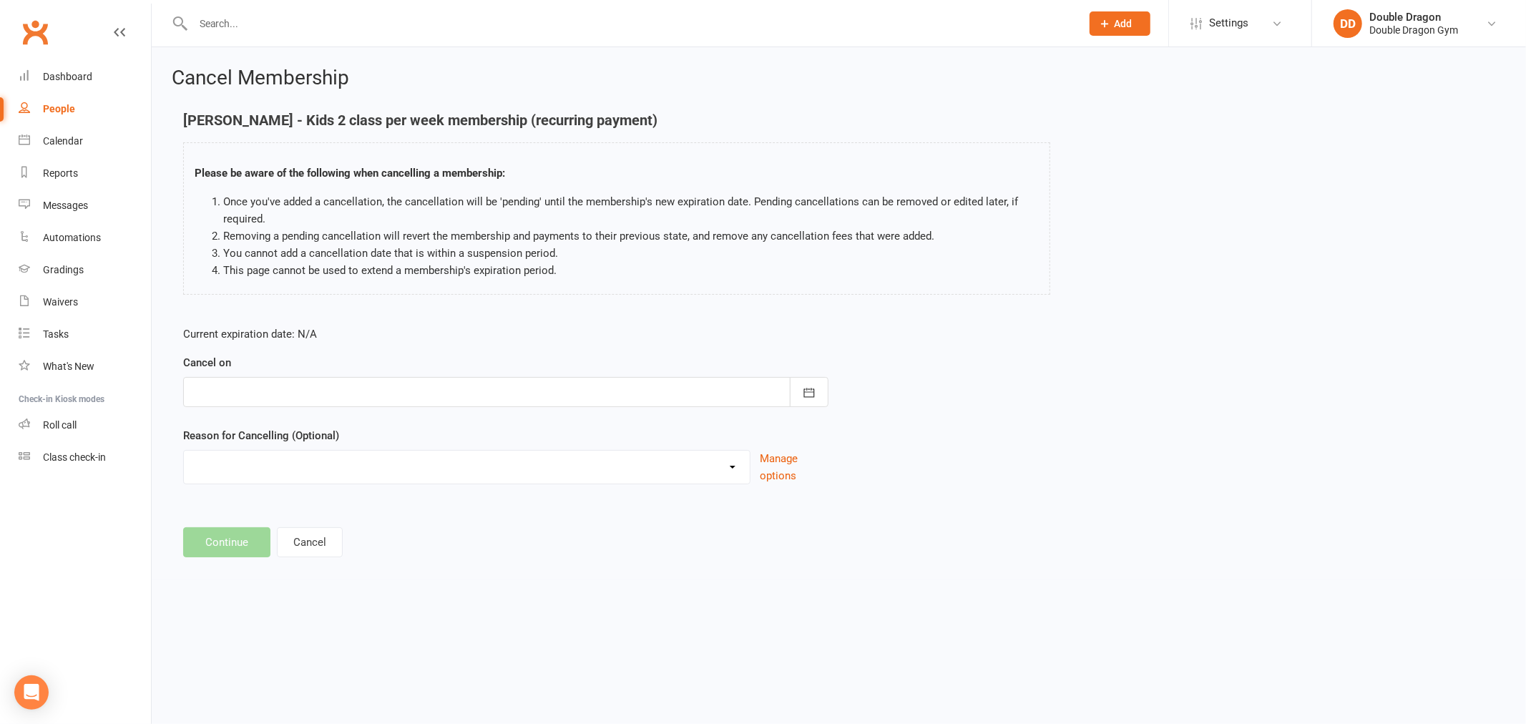
click at [313, 399] on div at bounding box center [505, 392] width 645 height 30
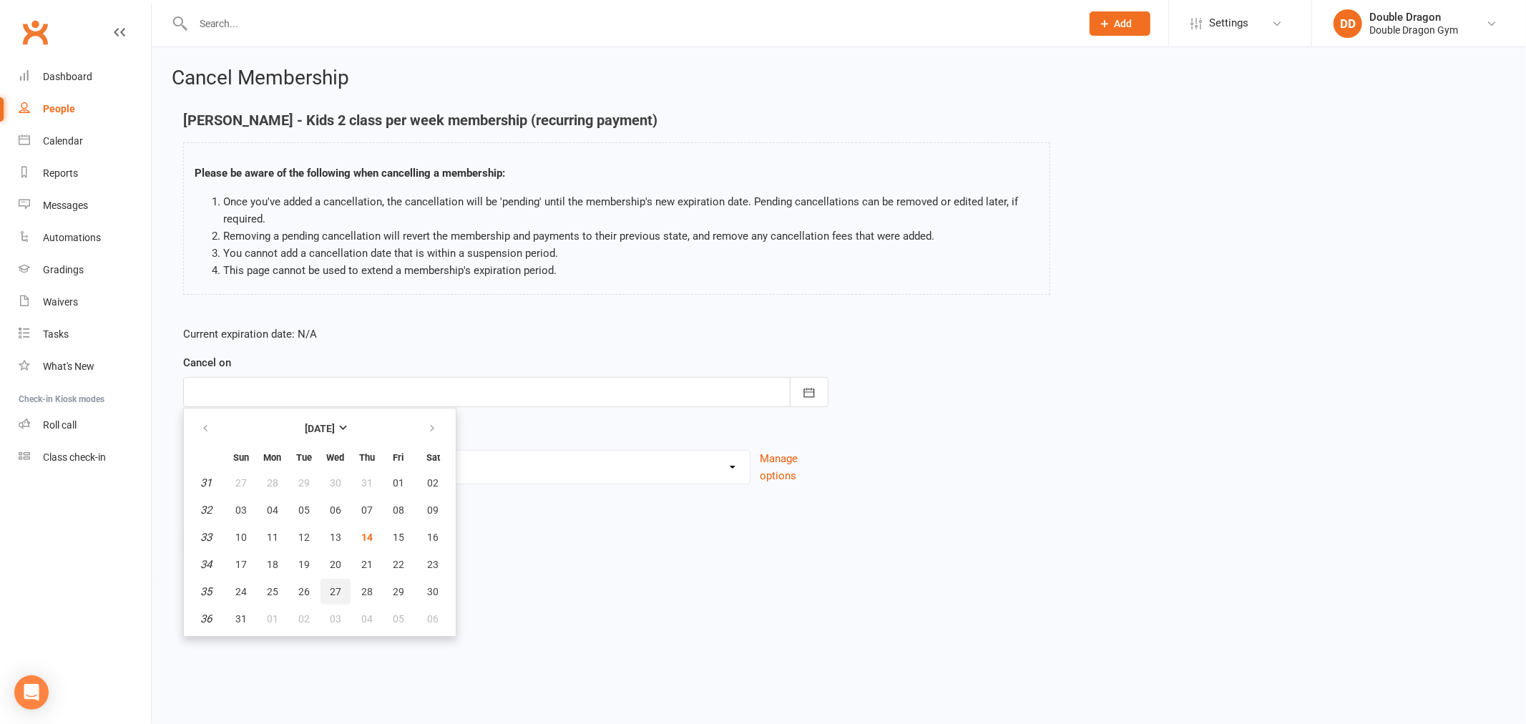
click at [330, 586] on span "27" at bounding box center [335, 591] width 11 height 11
type input "[DATE]"
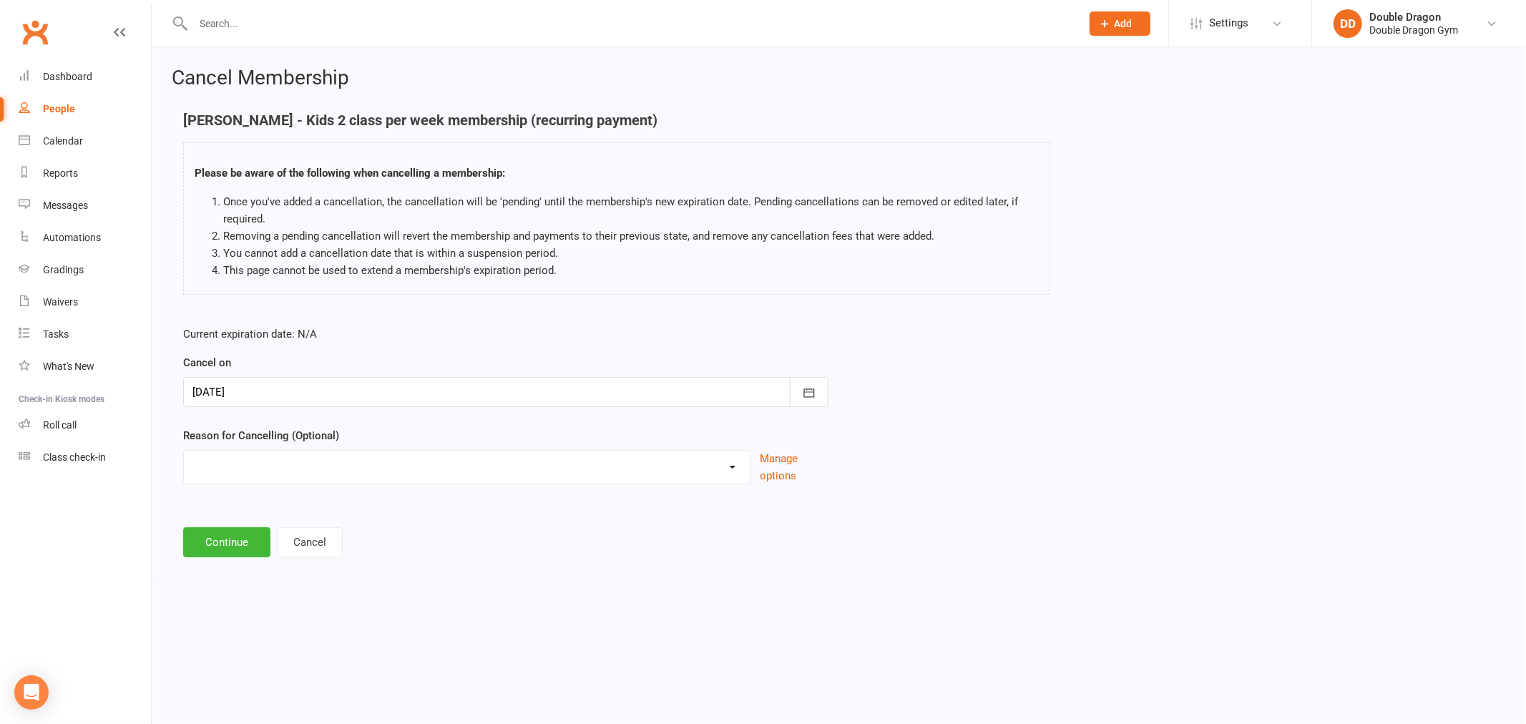
click at [316, 474] on select "Change of membership Downgrade Holiday Injury Moving away upgrade winter sport …" at bounding box center [467, 465] width 566 height 29
select select "7"
click at [184, 451] on select "Change of membership Downgrade Holiday Injury Moving away upgrade winter sport …" at bounding box center [467, 465] width 566 height 29
click at [238, 623] on button "Continue" at bounding box center [226, 615] width 87 height 30
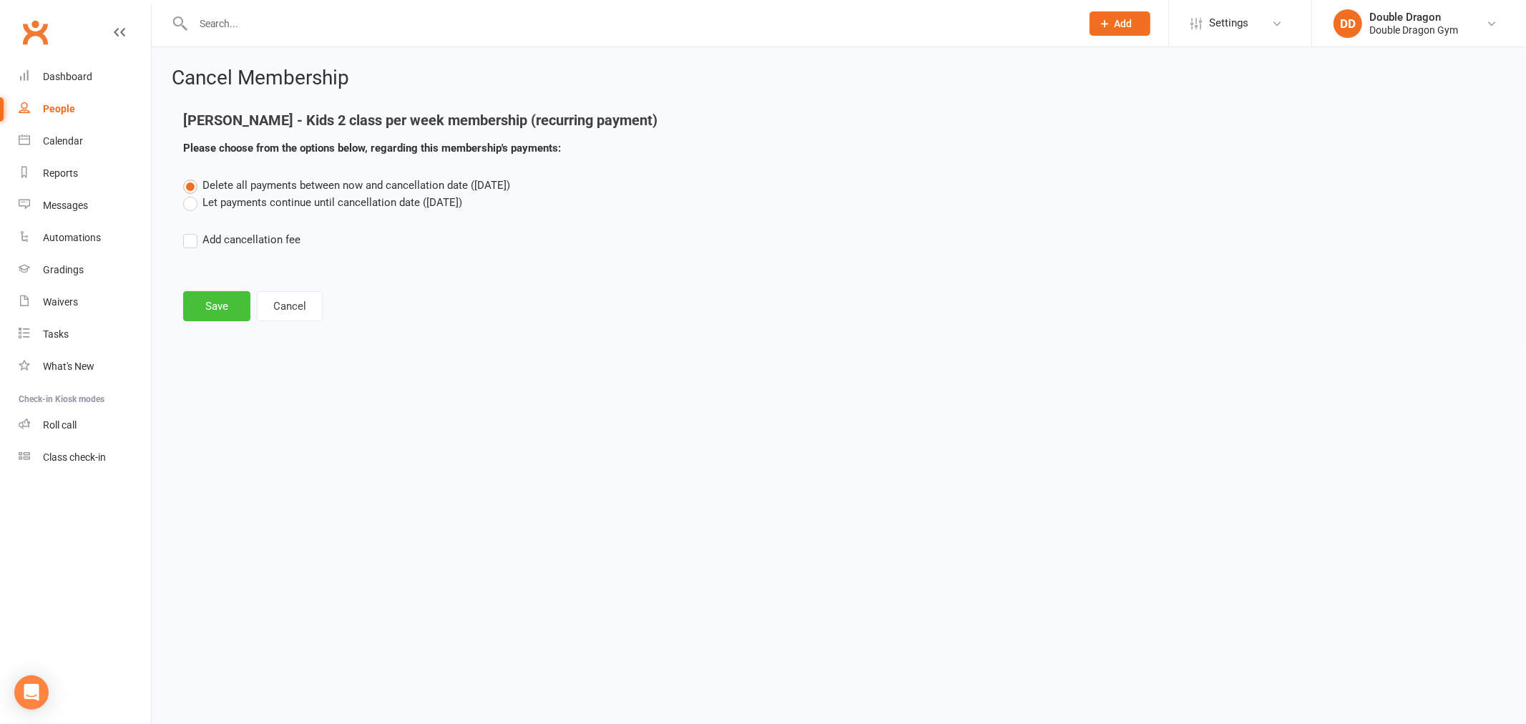
click at [225, 313] on button "Save" at bounding box center [216, 306] width 67 height 30
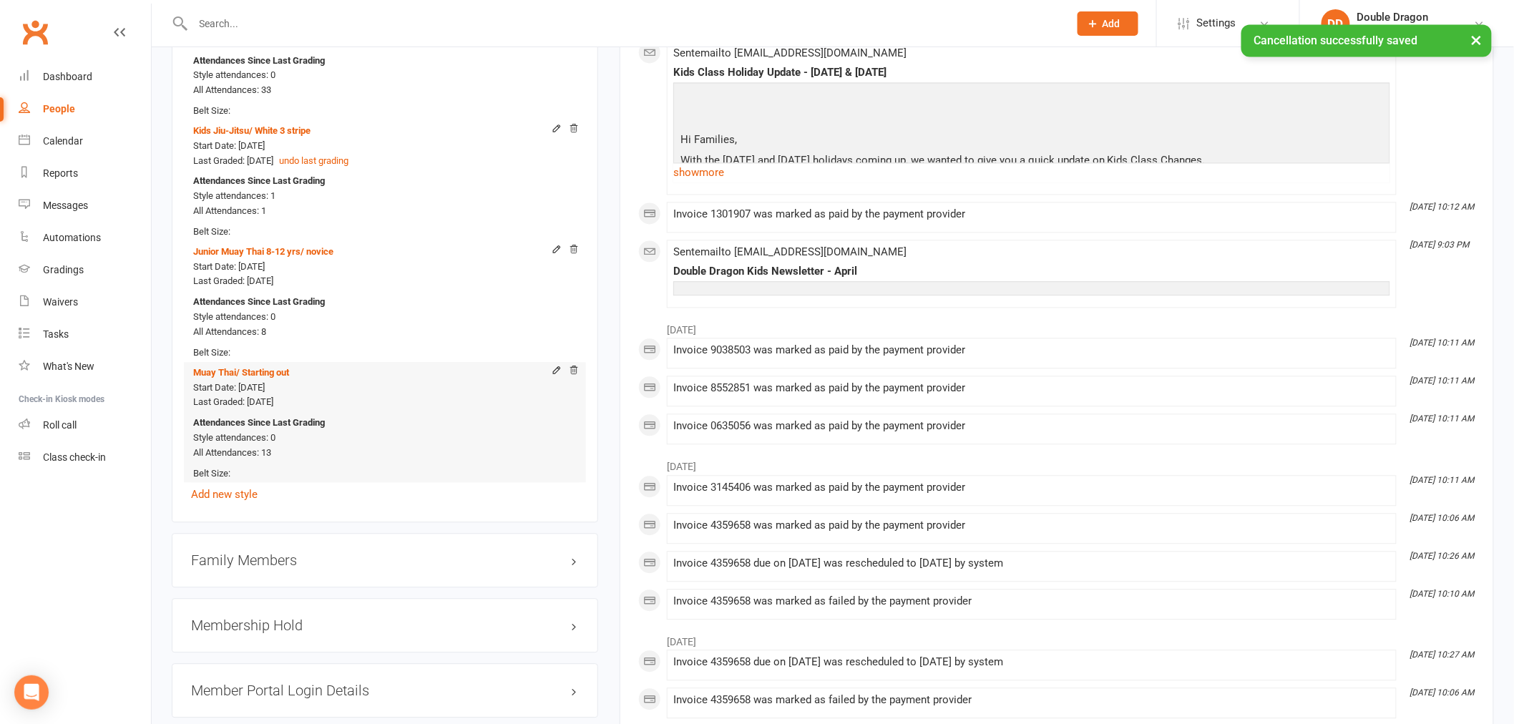
scroll to position [1271, 0]
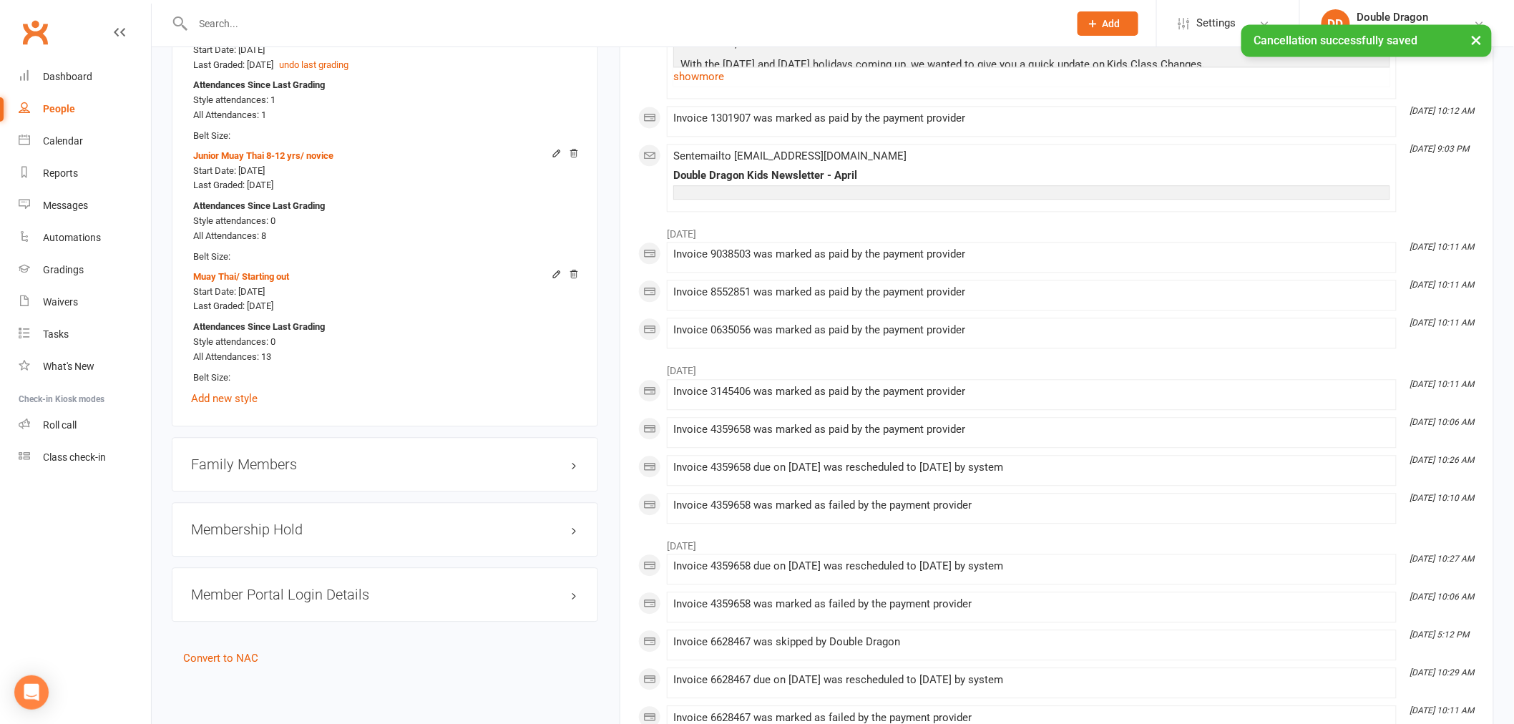
click at [244, 466] on h3 "Family Members" at bounding box center [385, 464] width 388 height 16
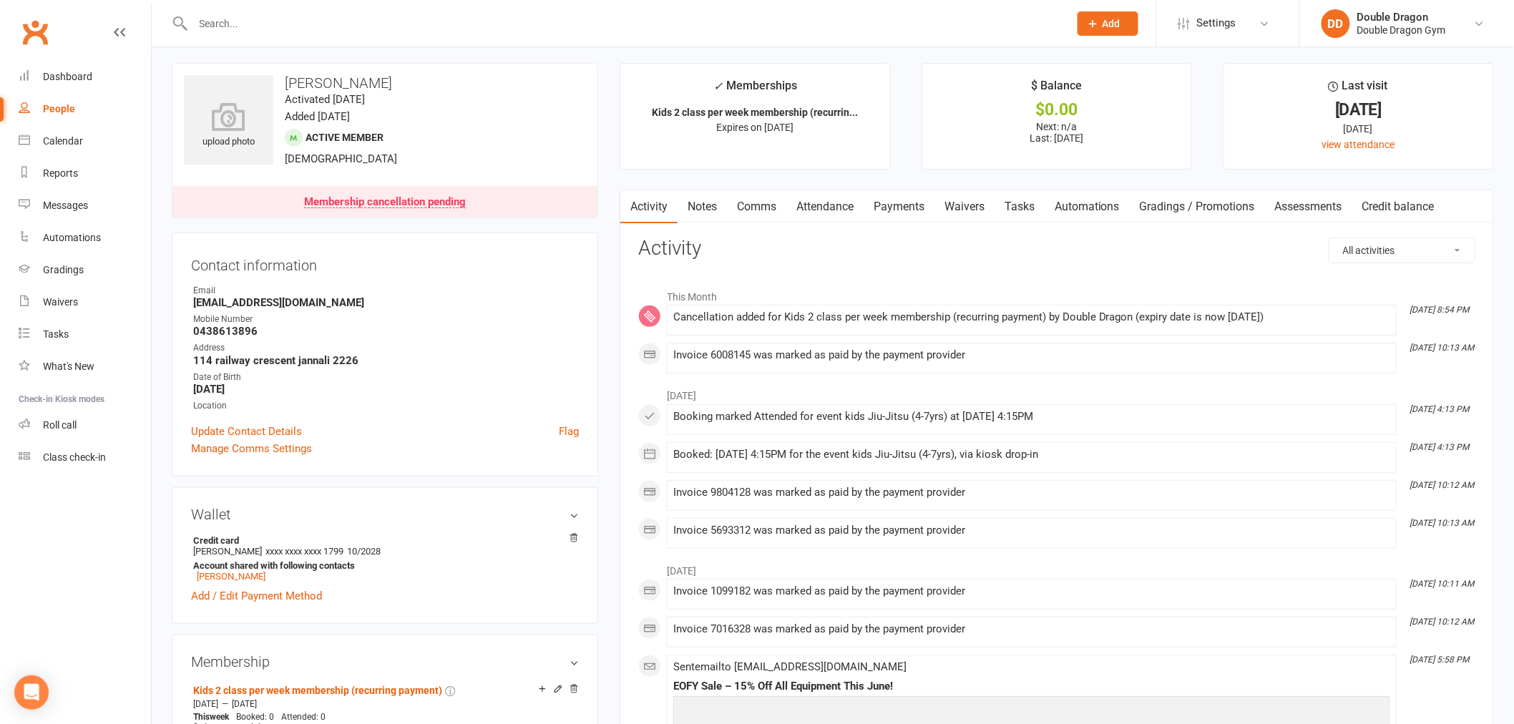
scroll to position [0, 0]
